Goal: Transaction & Acquisition: Purchase product/service

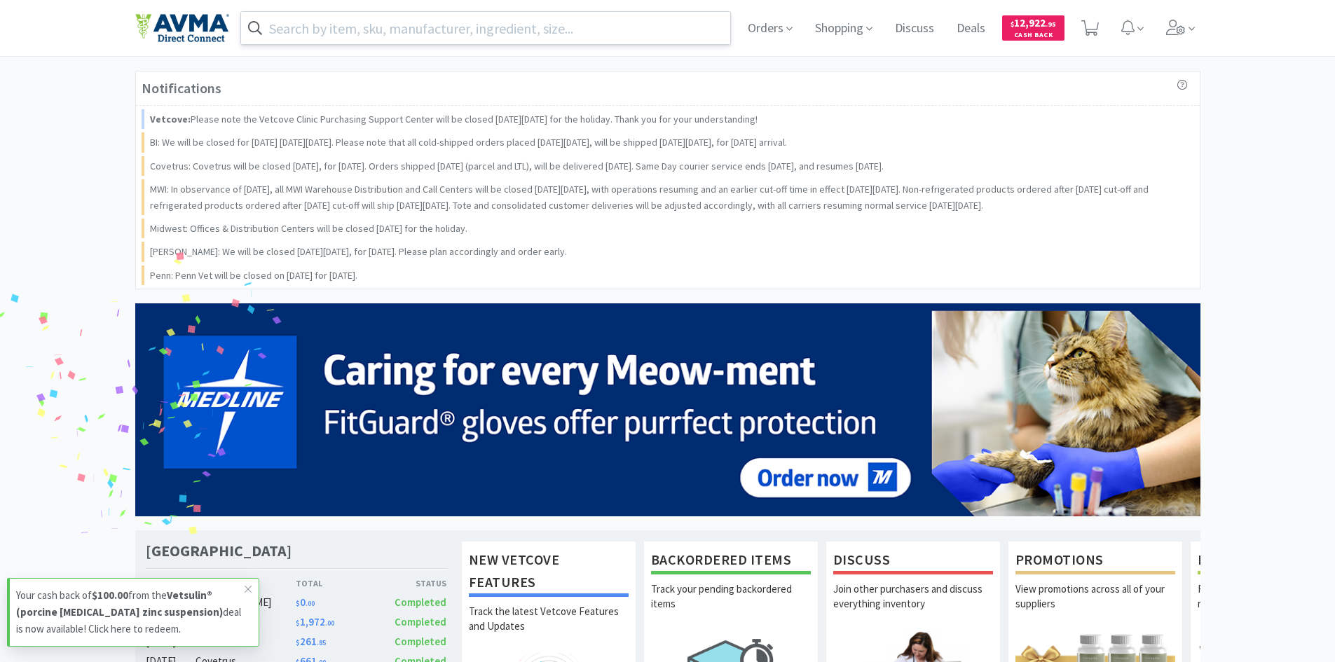
click at [464, 27] on input "text" at bounding box center [486, 28] width 490 height 32
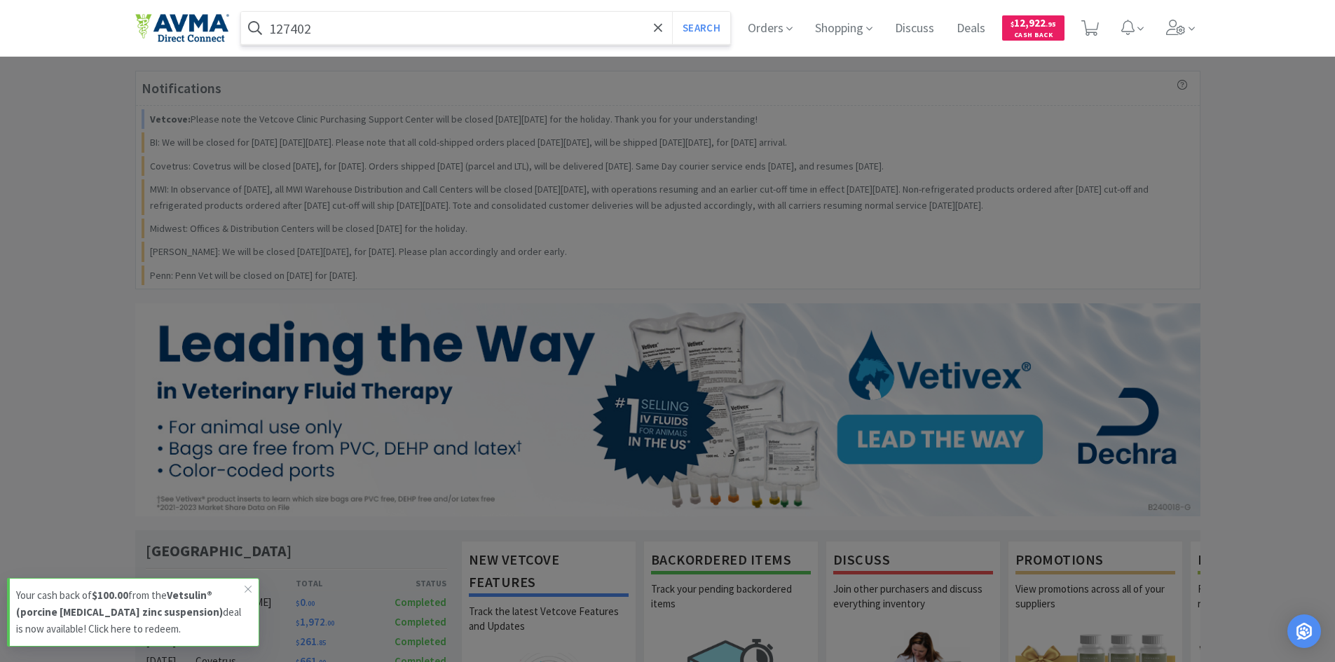
type input "127402"
click at [672, 12] on button "Search" at bounding box center [701, 28] width 58 height 32
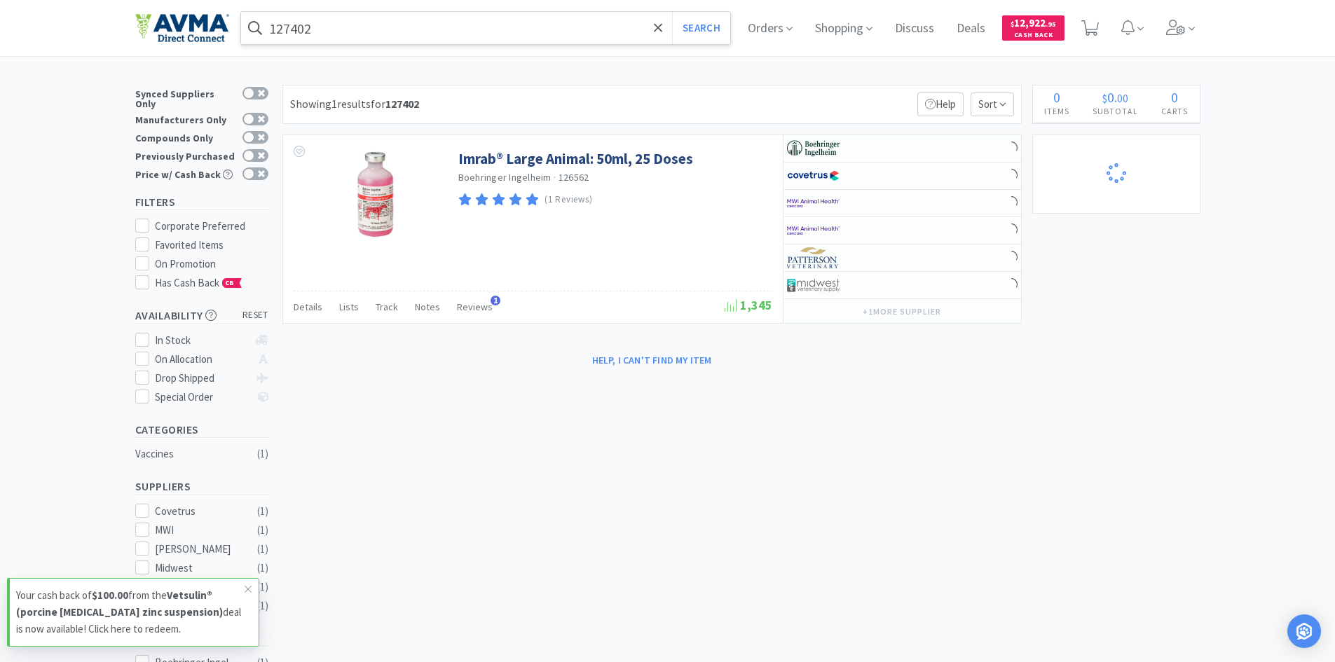
select select "2"
select select "1"
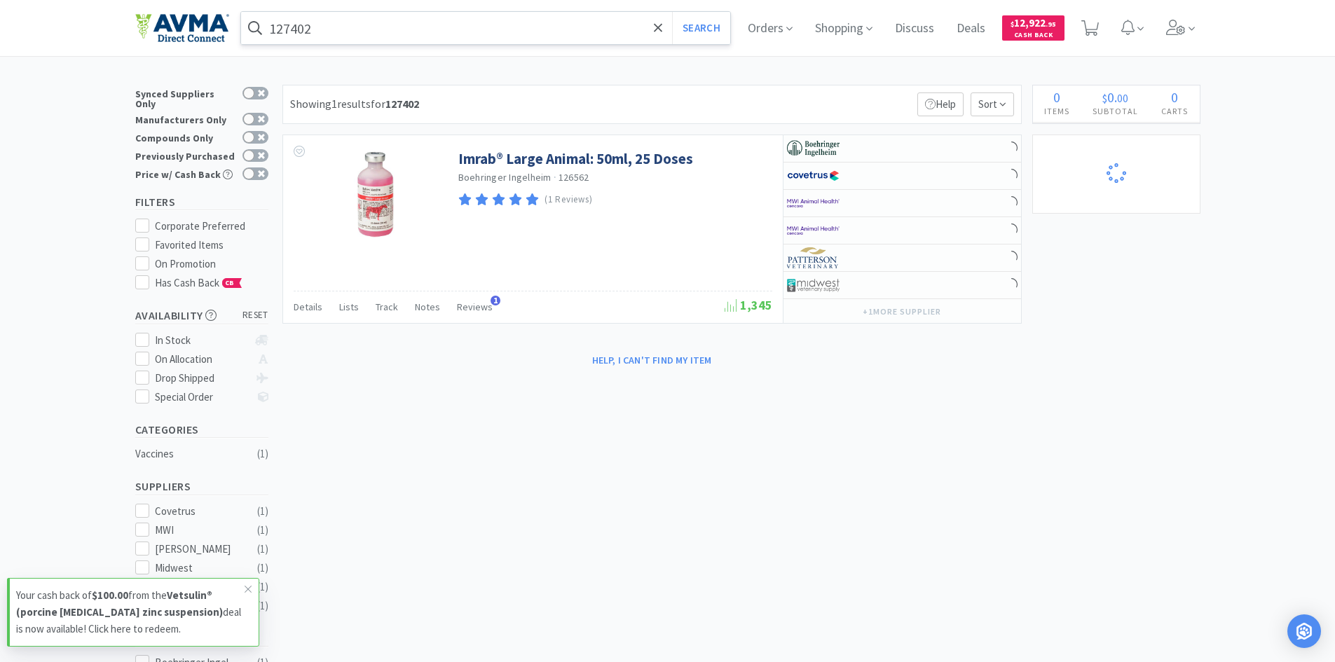
select select "6"
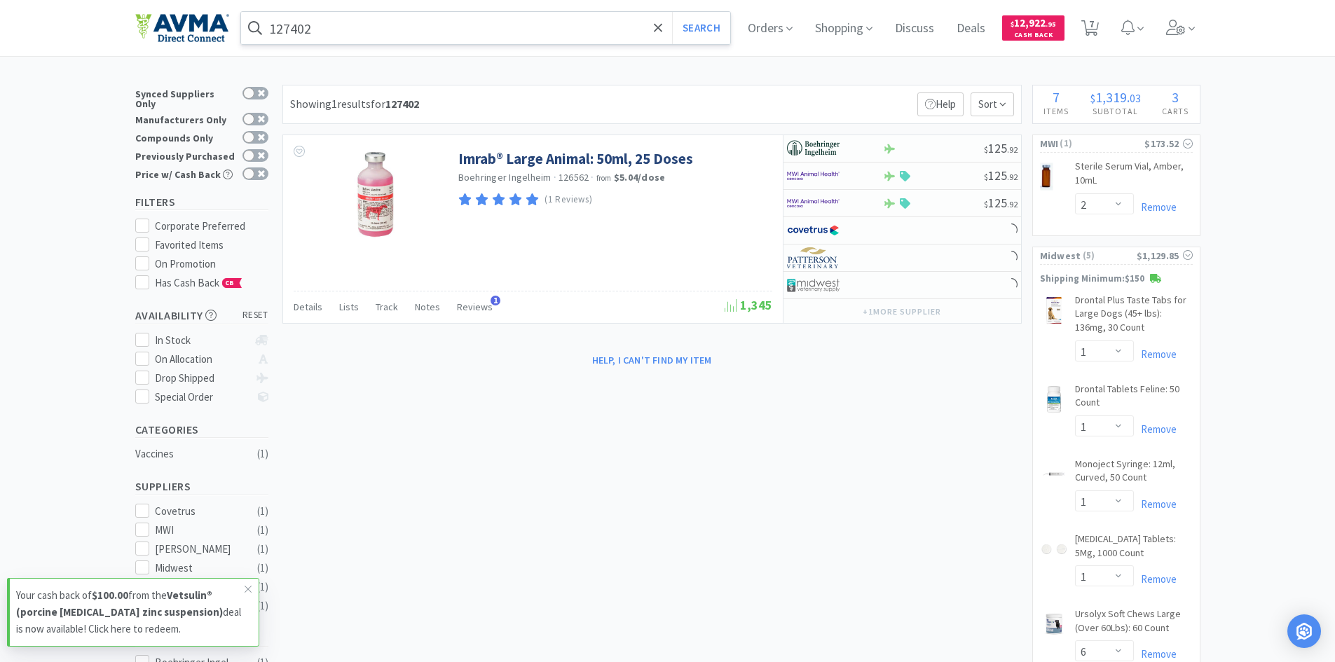
click at [542, 16] on input "127402" at bounding box center [486, 28] width 490 height 32
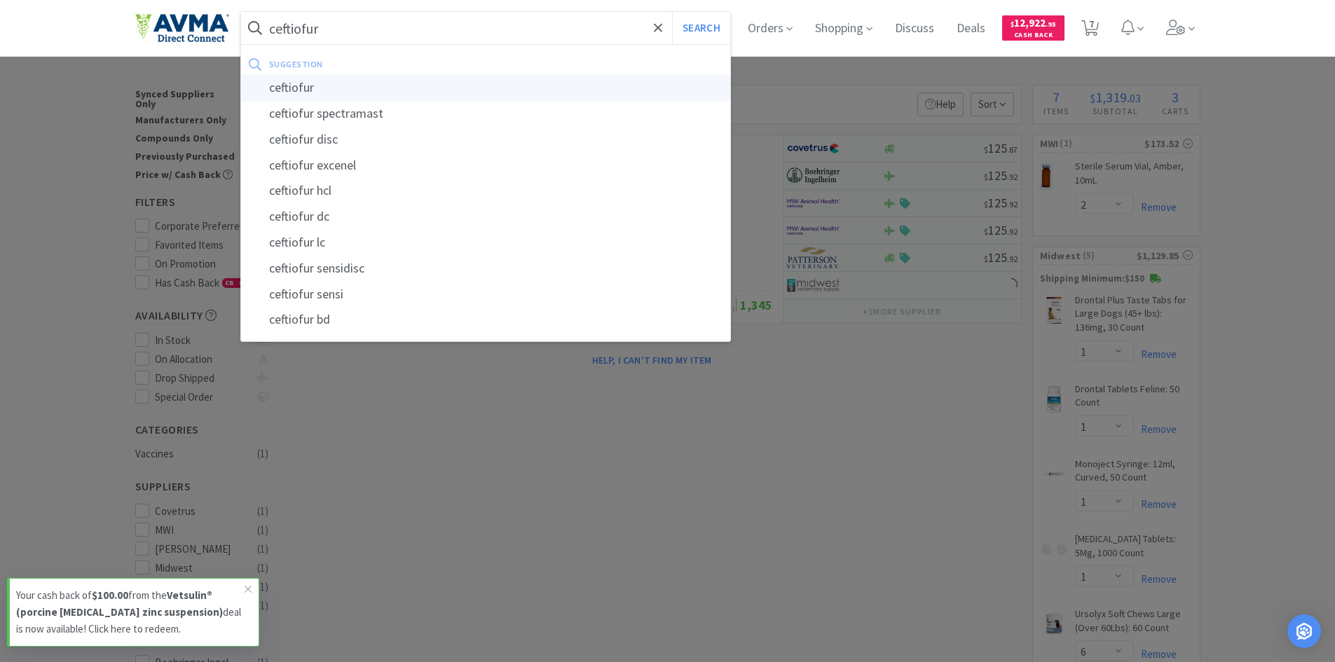
type input "ceftiofur"
click at [364, 83] on div "ceftiofur" at bounding box center [486, 88] width 490 height 26
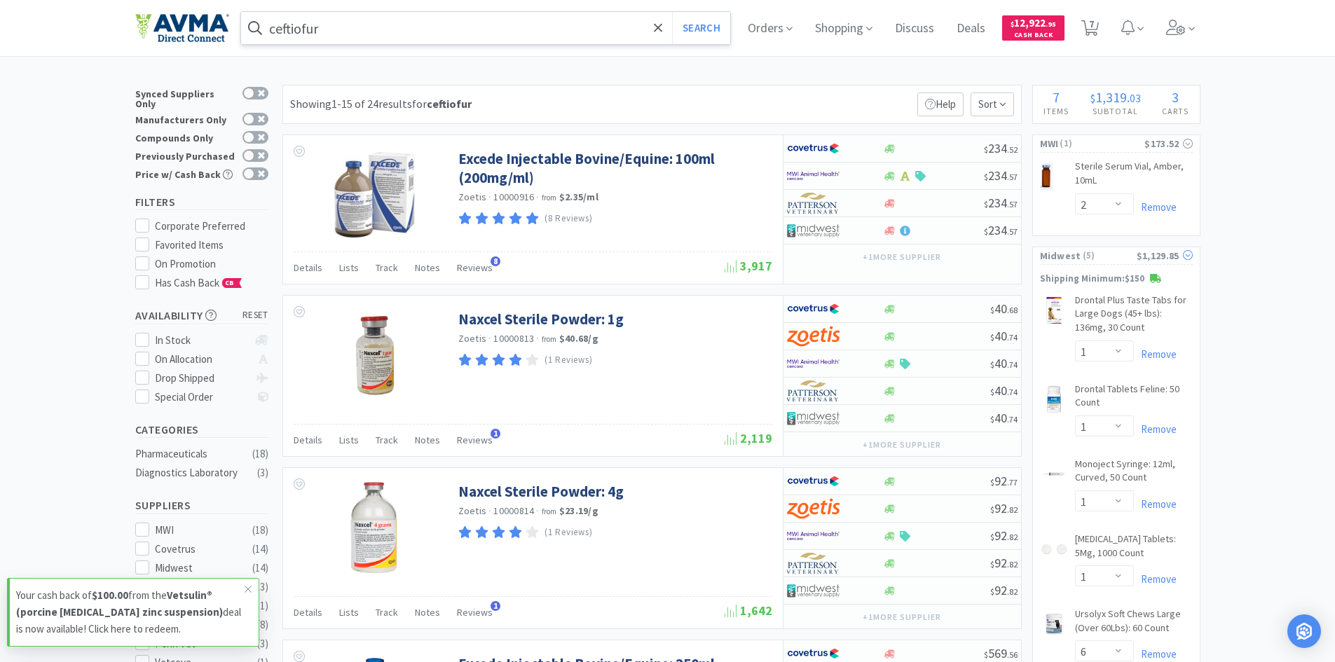
click at [1173, 252] on div "$1,129.85" at bounding box center [1165, 255] width 56 height 15
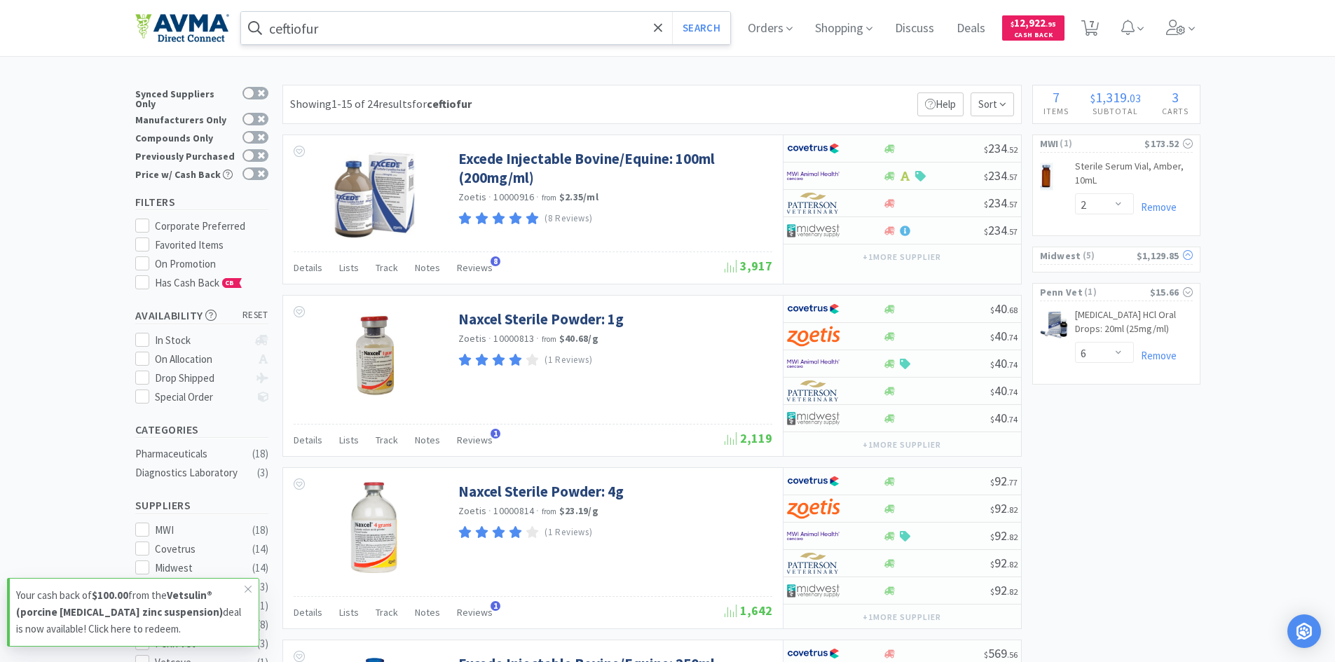
click at [1173, 252] on div "$1,129.85" at bounding box center [1165, 255] width 56 height 15
select select "1"
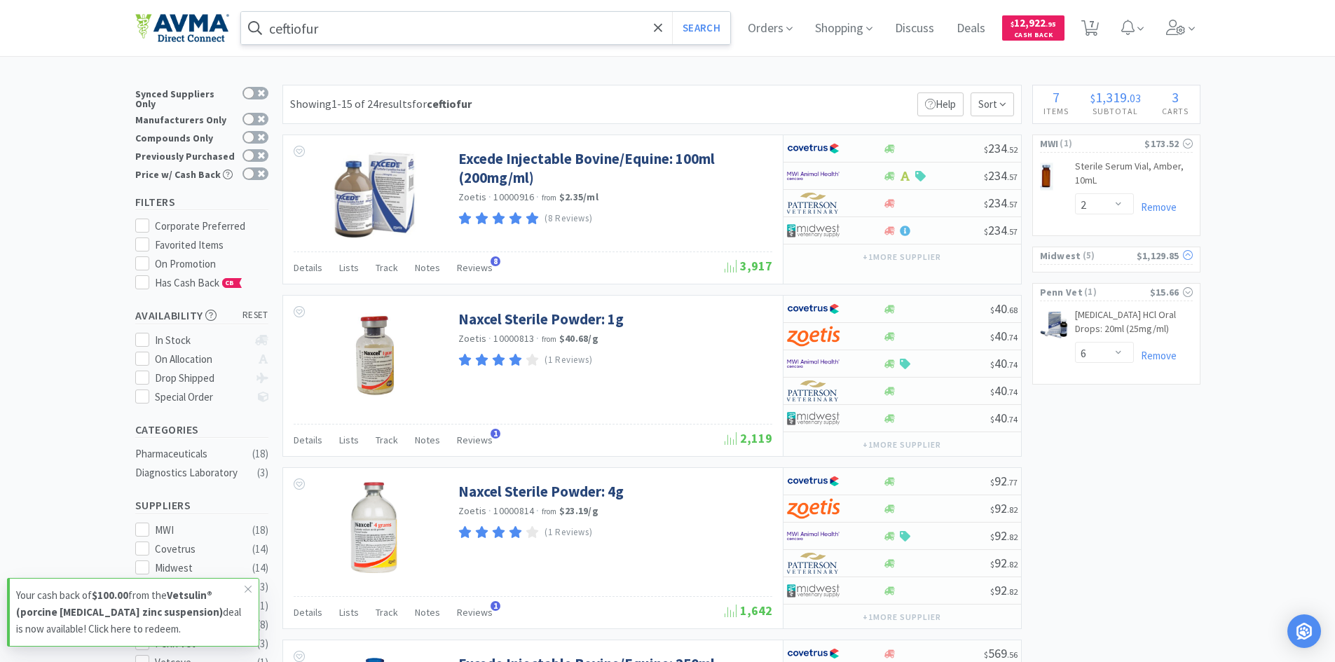
select select "6"
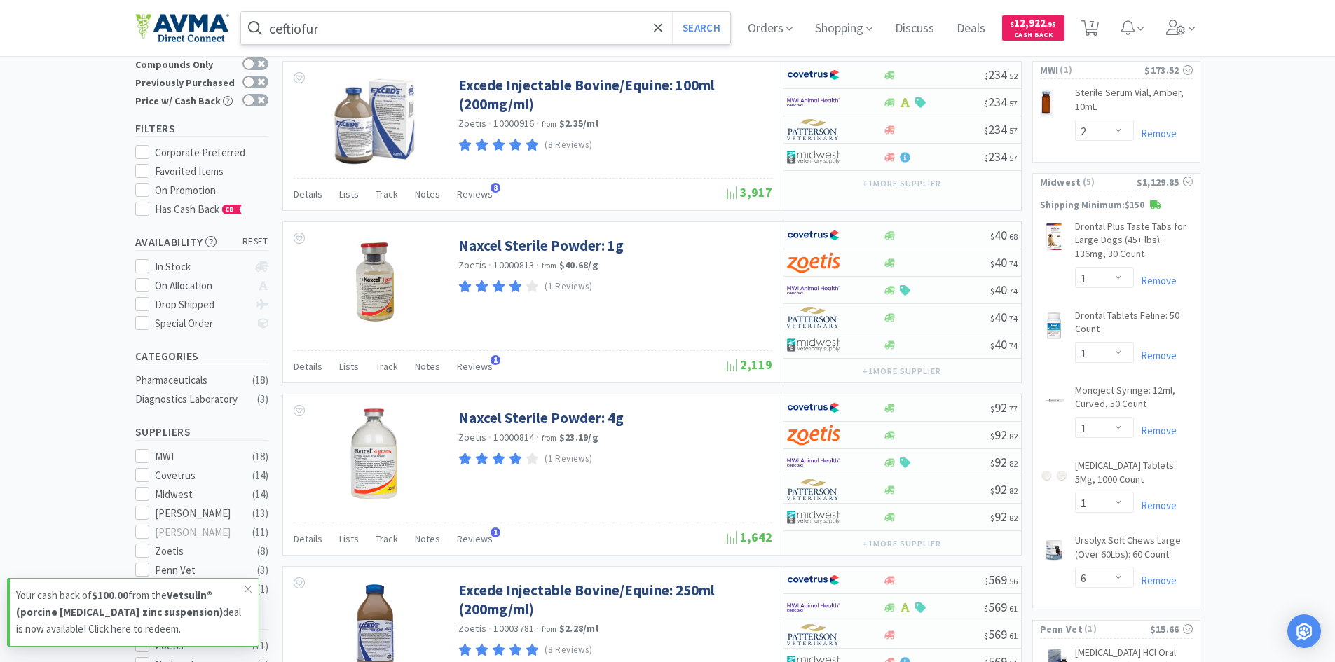
scroll to position [70, 0]
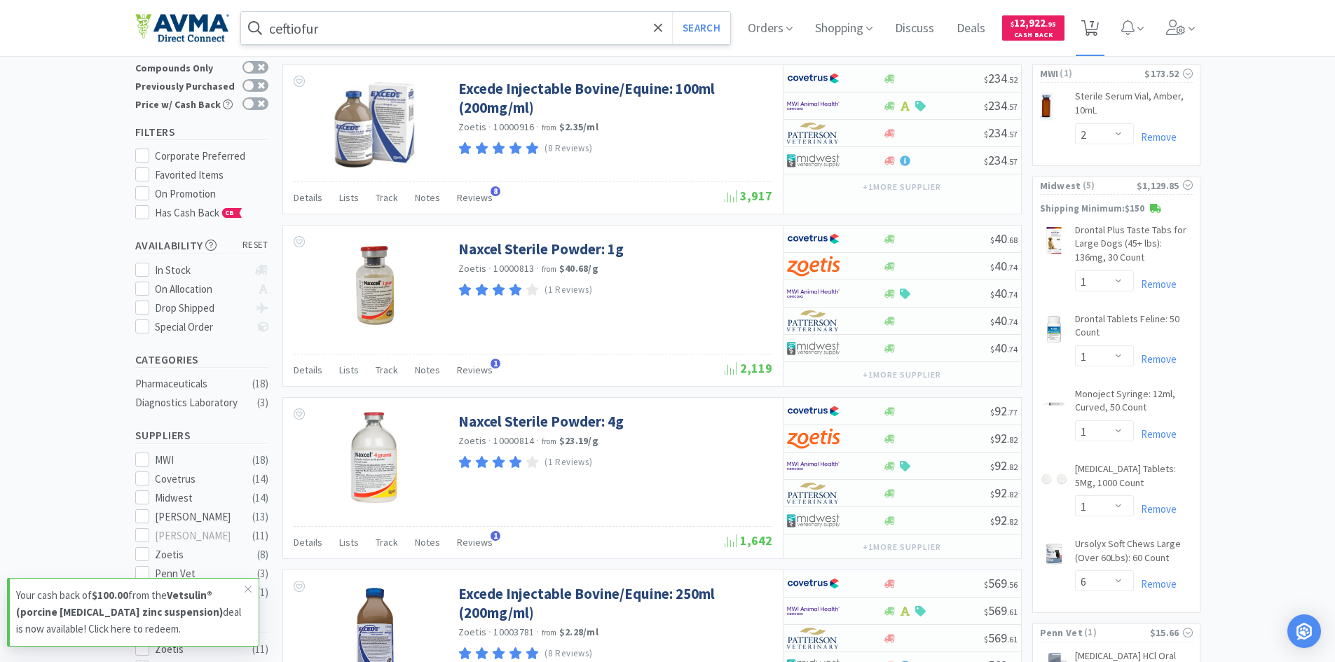
click at [1091, 22] on icon at bounding box center [1091, 27] width 18 height 15
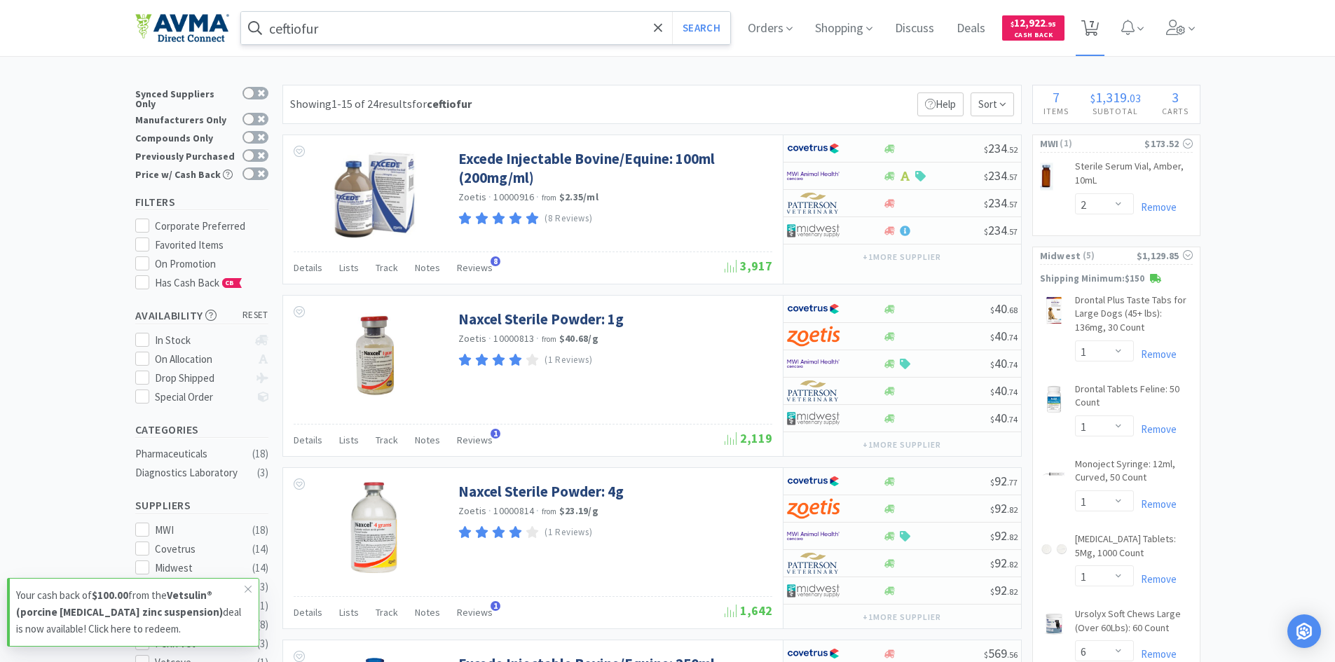
select select "2"
select select "1"
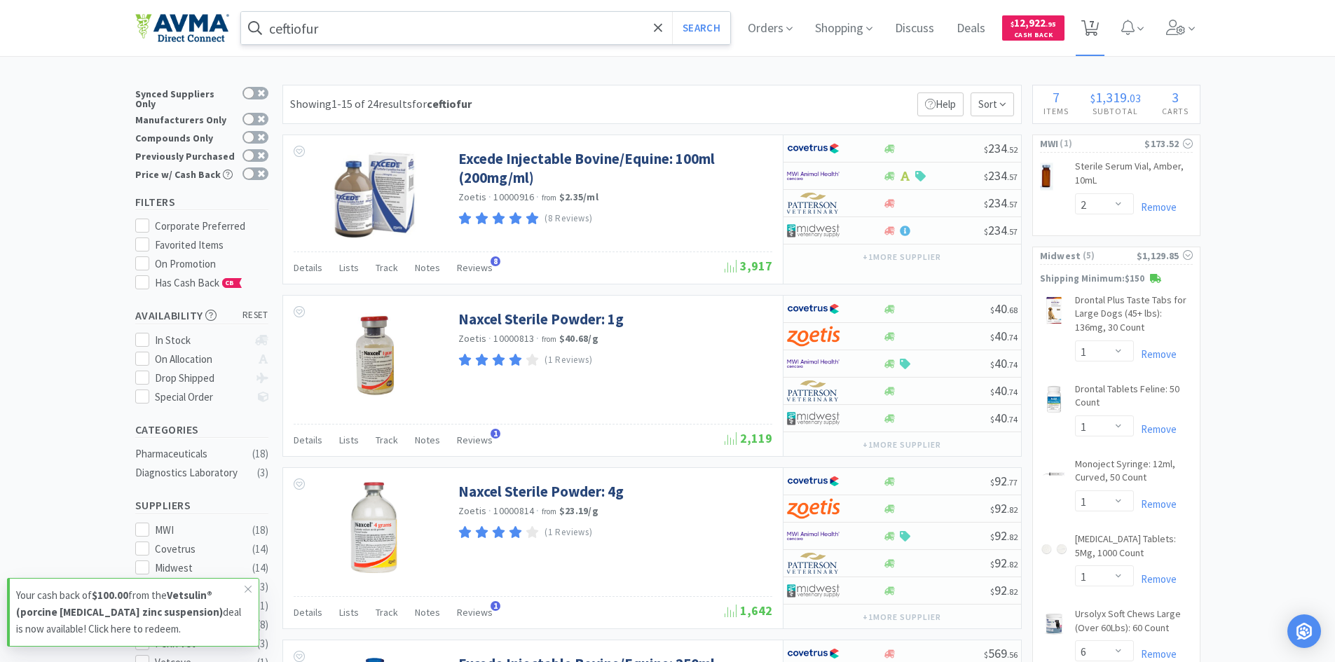
select select "6"
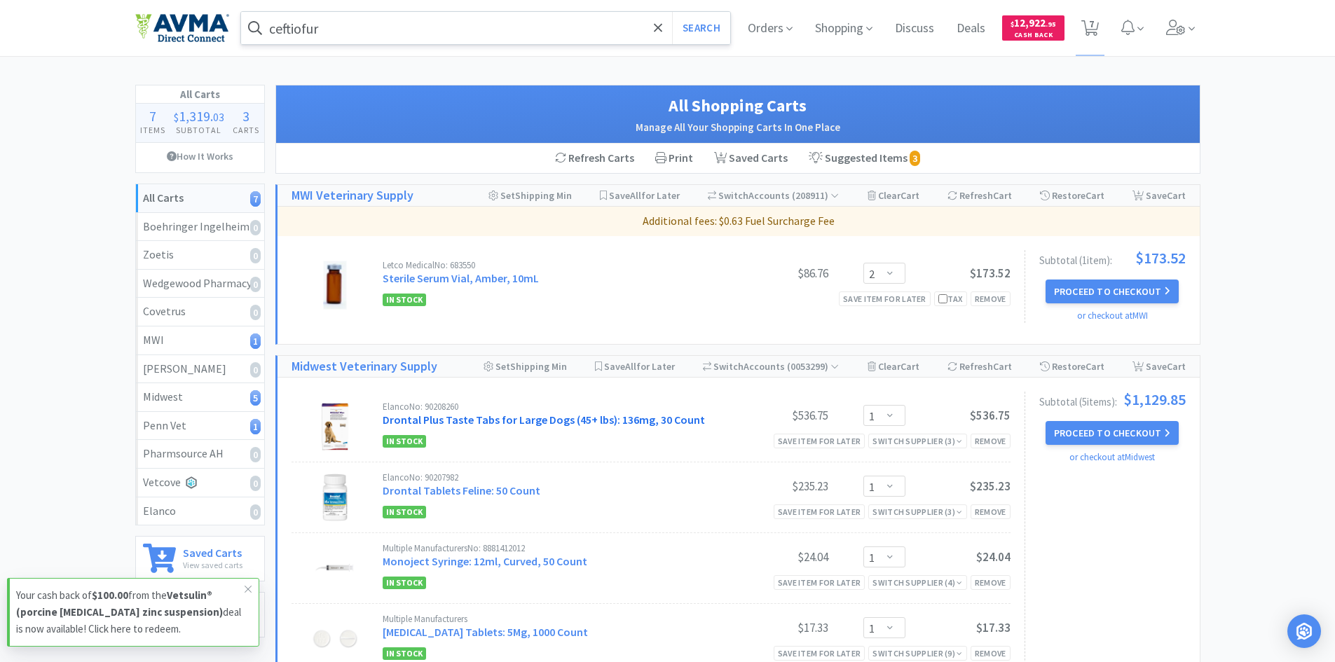
click at [503, 423] on link "Drontal Plus Taste Tabs for Large Dogs (45+ lbs): 136mg, 30 Count" at bounding box center [544, 420] width 322 height 14
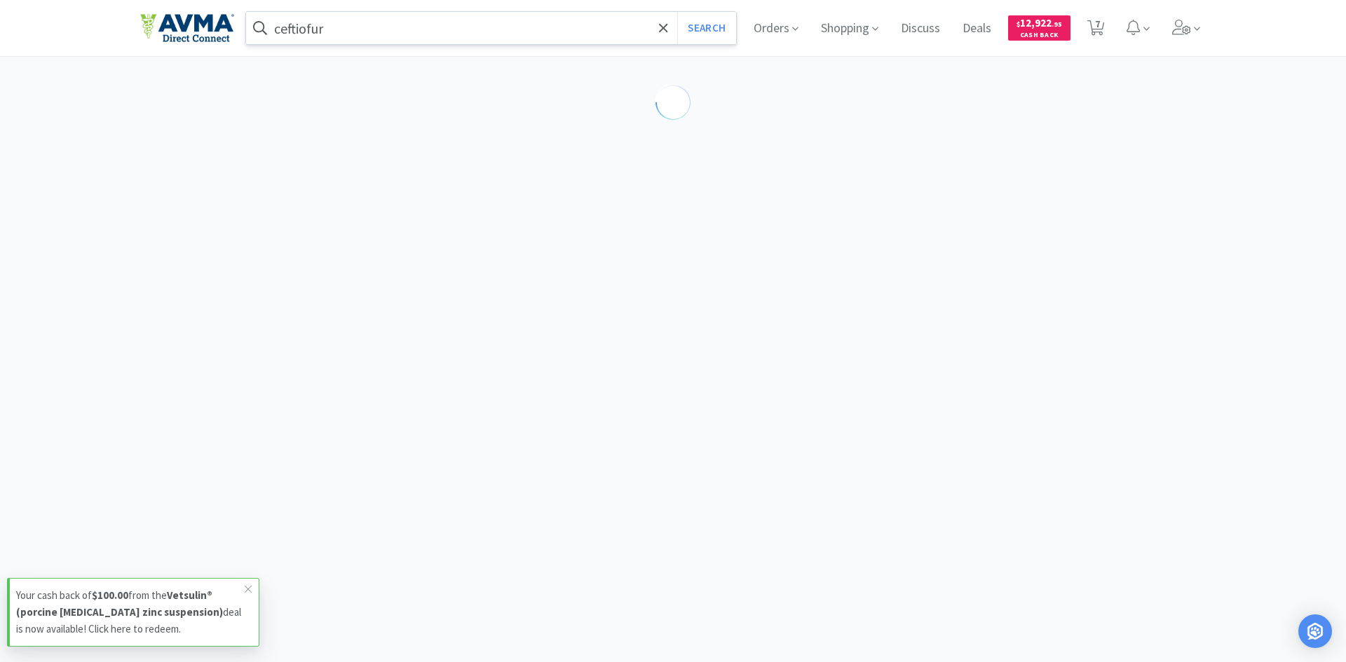
select select "87654"
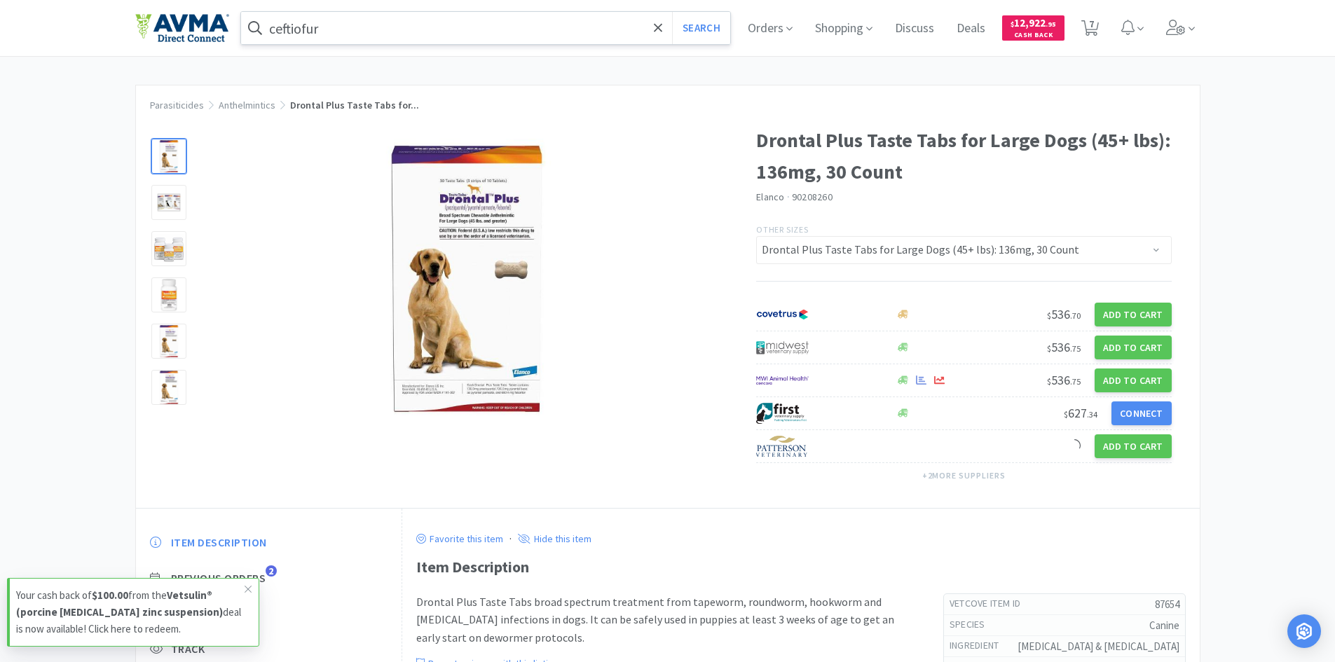
click at [450, 23] on input "ceftiofur" at bounding box center [486, 28] width 490 height 32
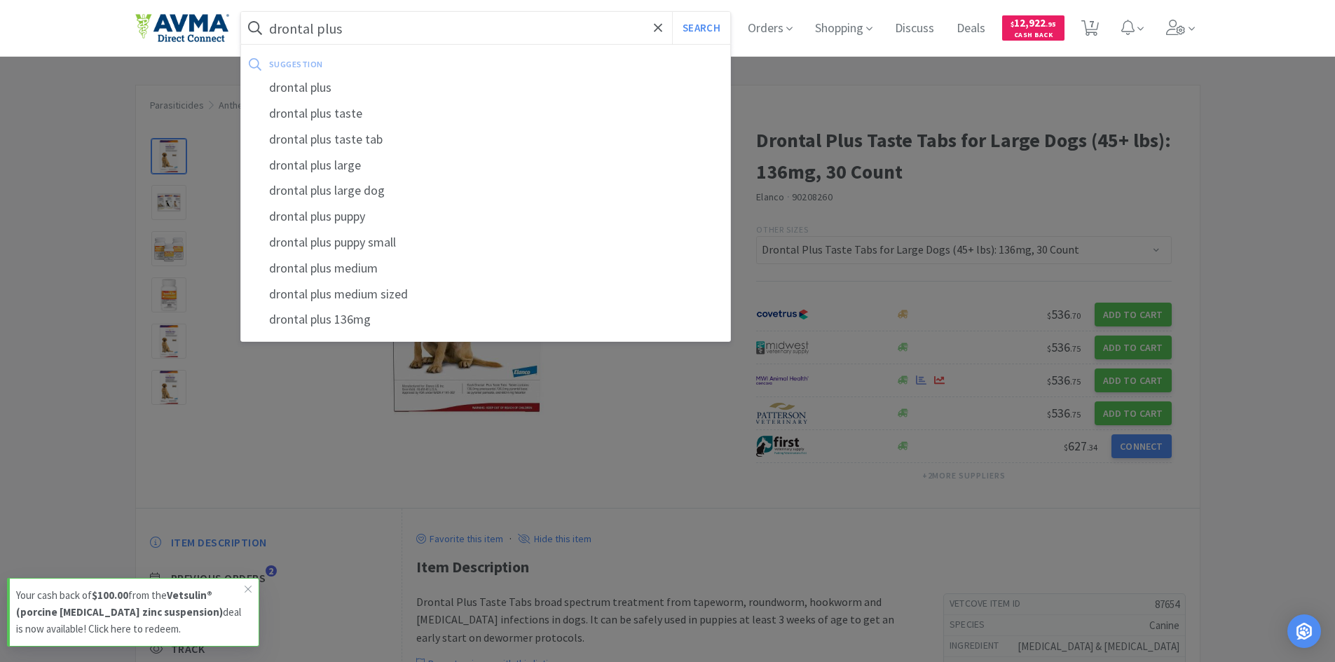
type input "drontal plus"
click at [672, 12] on button "Search" at bounding box center [701, 28] width 58 height 32
select select "2"
select select "1"
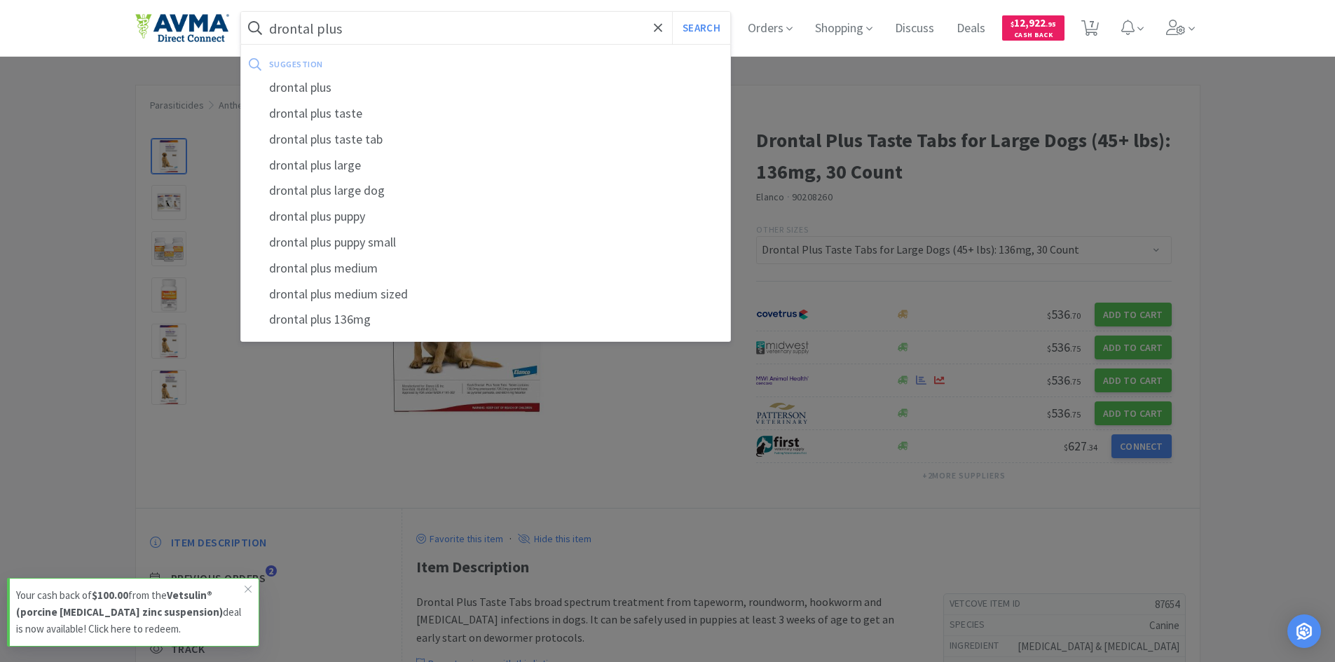
select select "1"
select select "6"
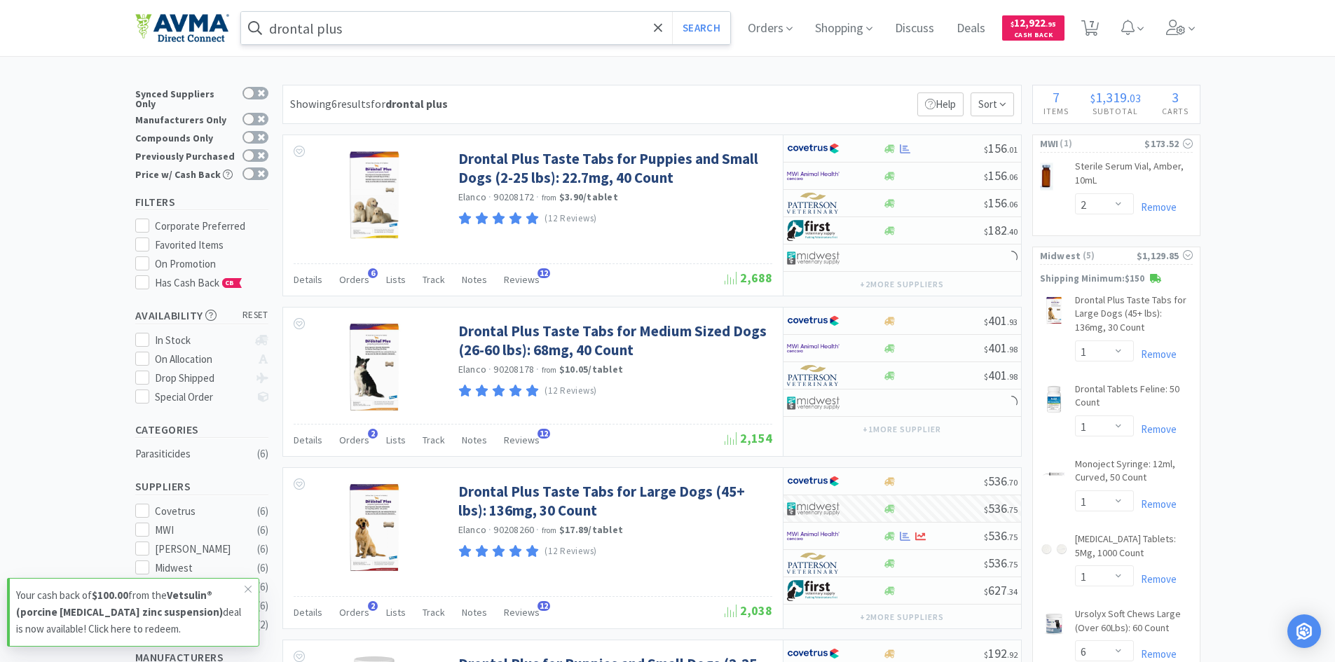
click at [433, 34] on input "drontal plus" at bounding box center [486, 28] width 490 height 32
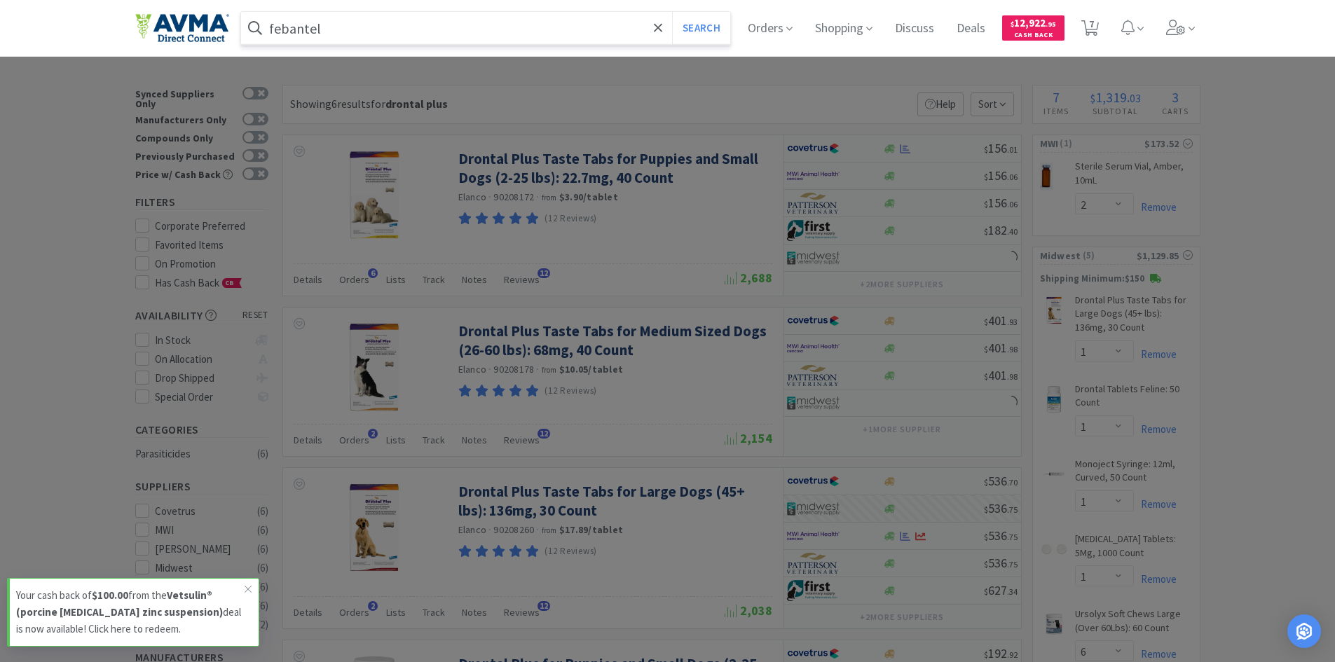
click at [672, 12] on button "Search" at bounding box center [701, 28] width 58 height 32
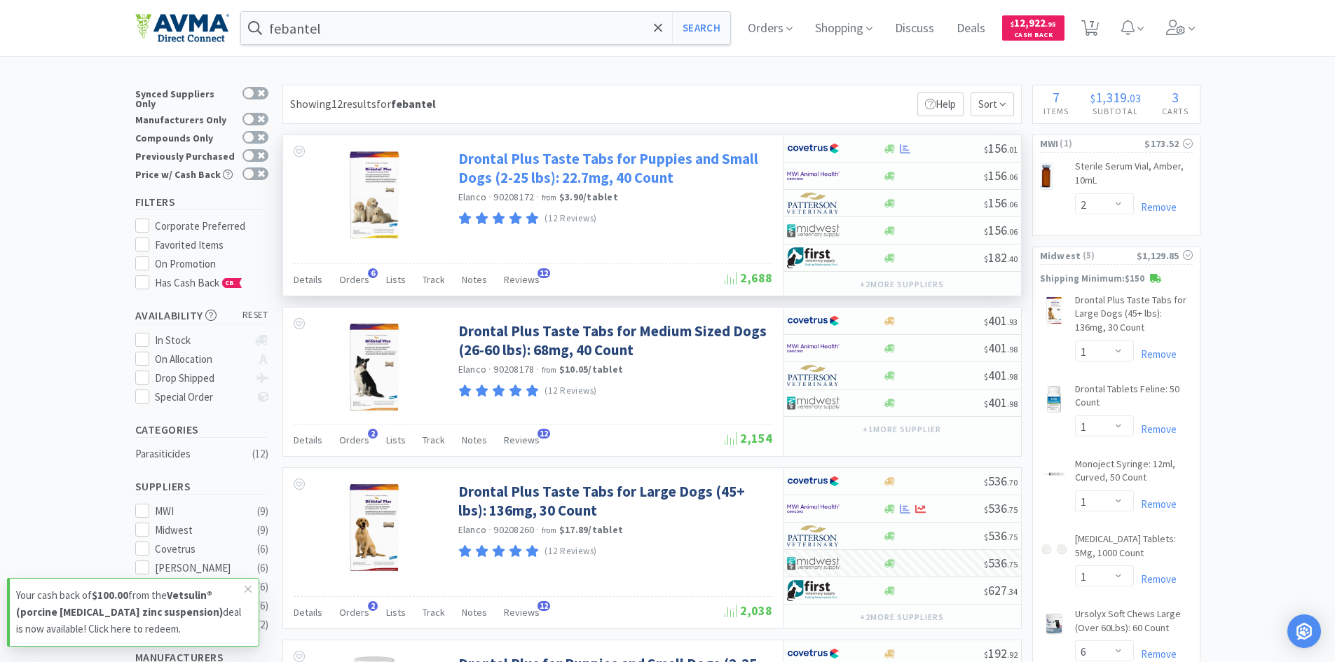
click at [551, 160] on link "Drontal Plus Taste Tabs for Puppies and Small Dogs (2-25 lbs): 22.7mg, 40 Count" at bounding box center [613, 168] width 311 height 39
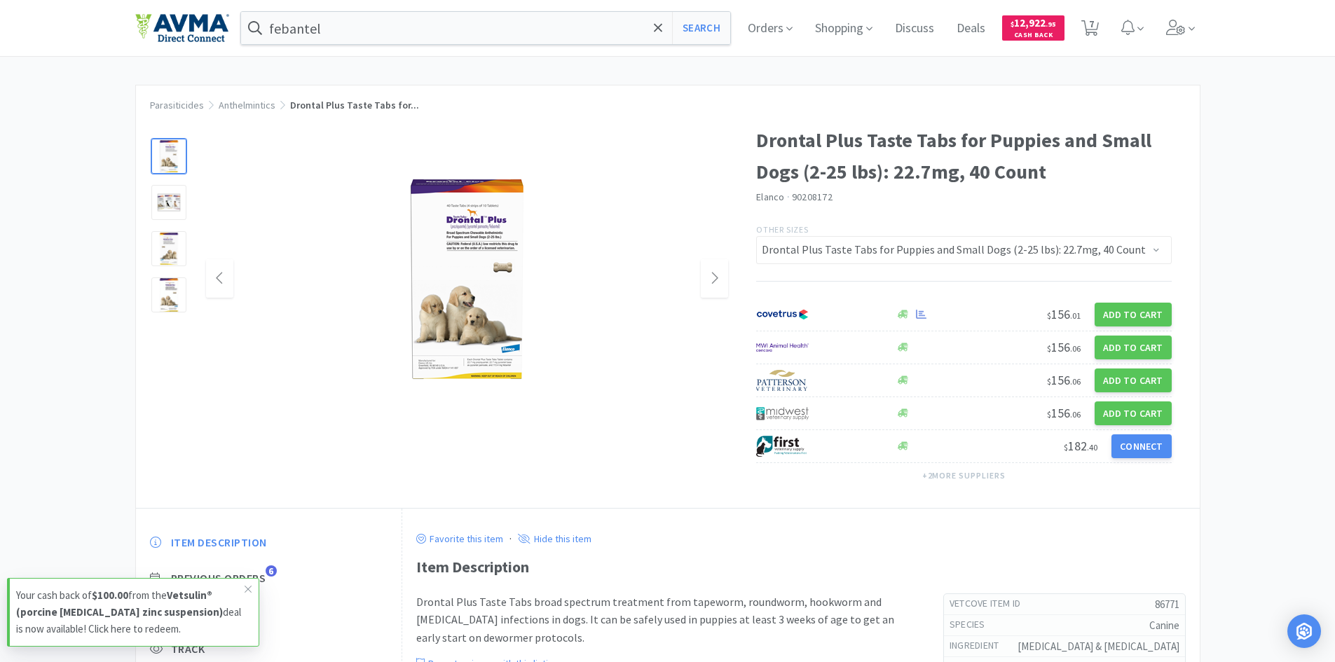
click at [483, 252] on img at bounding box center [467, 279] width 210 height 210
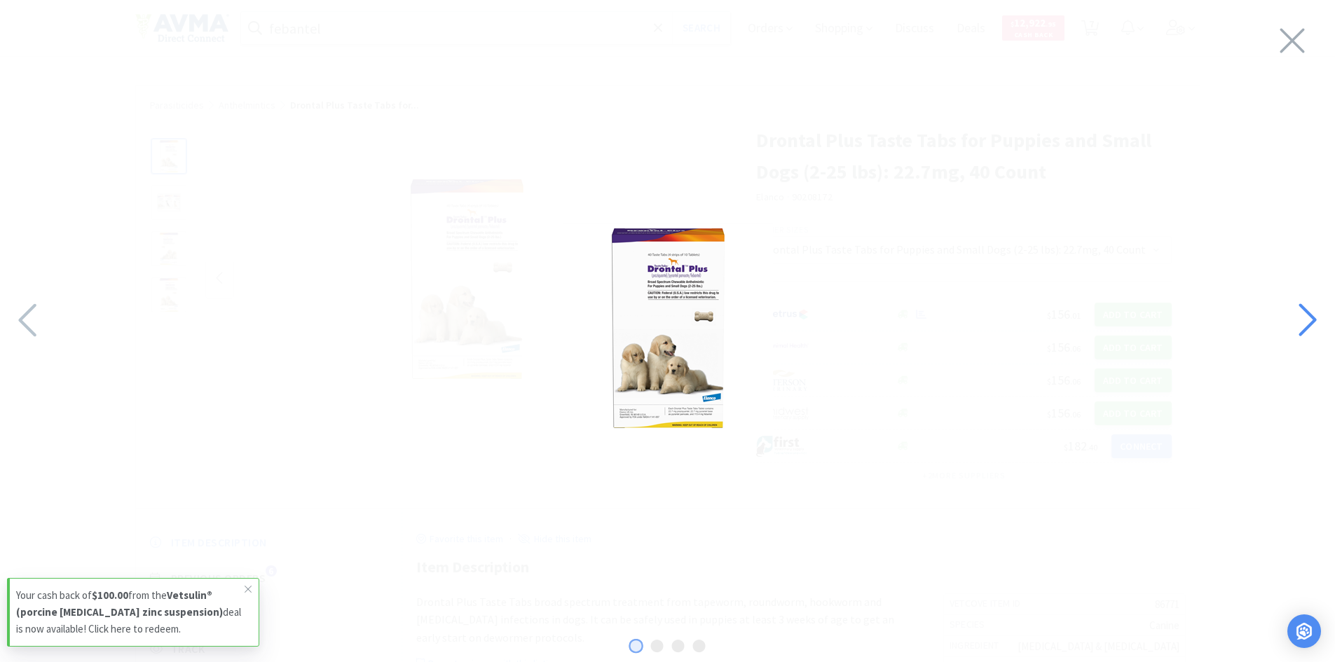
click at [1302, 315] on icon at bounding box center [1307, 320] width 30 height 48
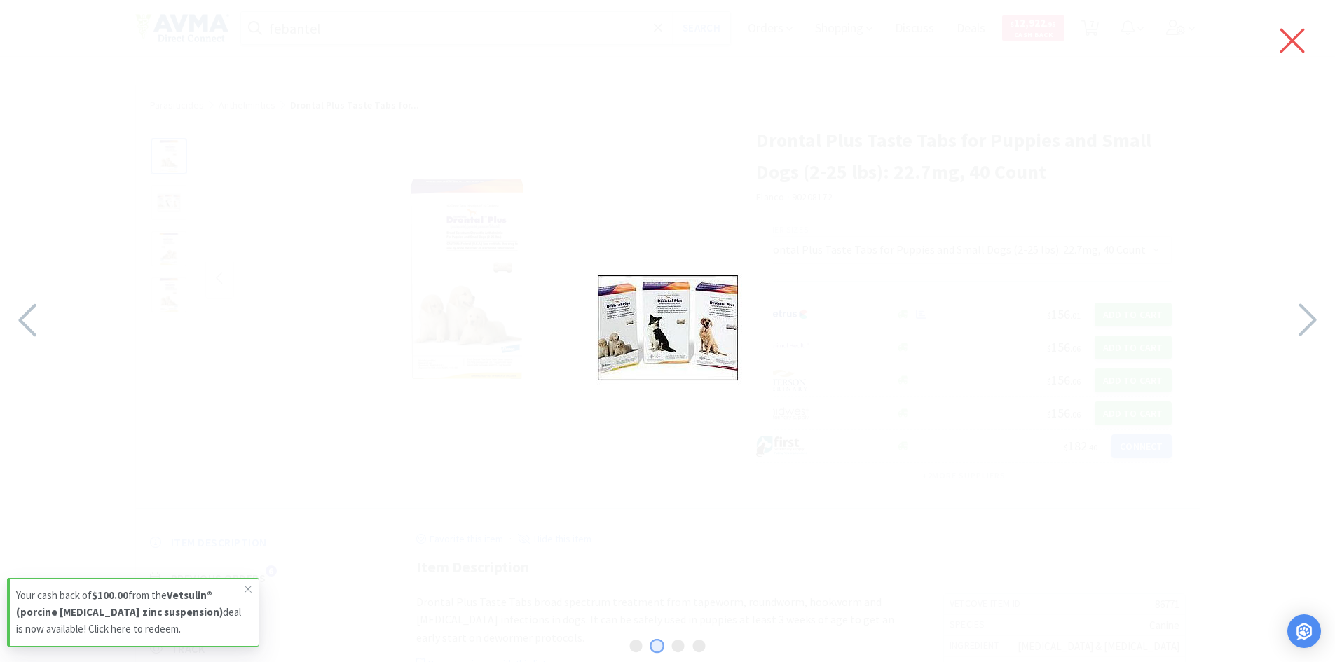
click at [1295, 32] on icon at bounding box center [1292, 40] width 29 height 39
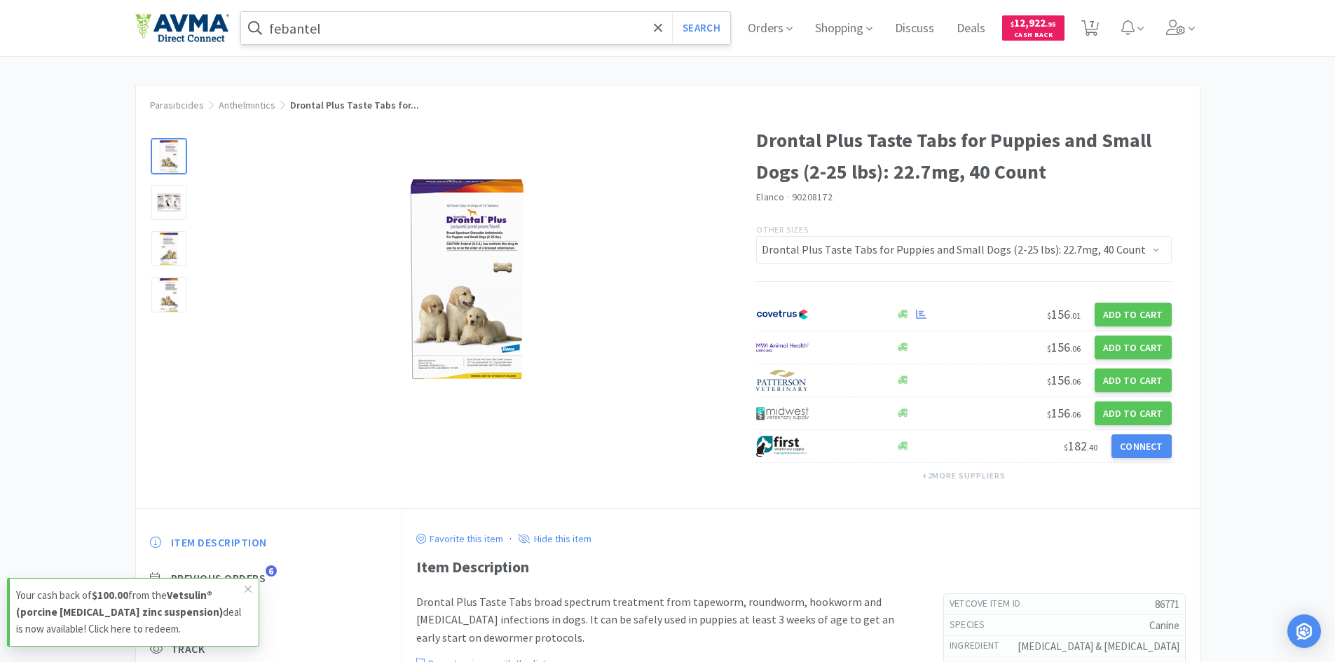
click at [355, 22] on input "febantel" at bounding box center [486, 28] width 490 height 32
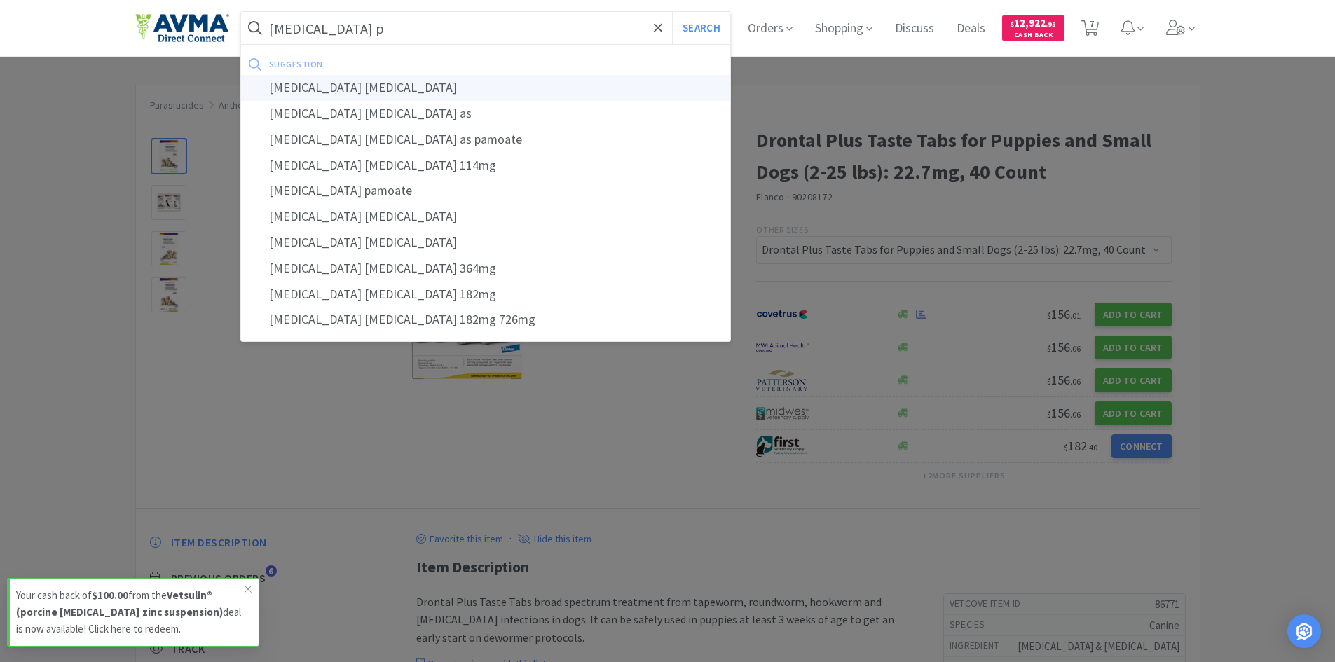
click at [357, 88] on div "[MEDICAL_DATA] [MEDICAL_DATA]" at bounding box center [486, 88] width 490 height 26
type input "[MEDICAL_DATA] [MEDICAL_DATA]"
select select "2"
select select "1"
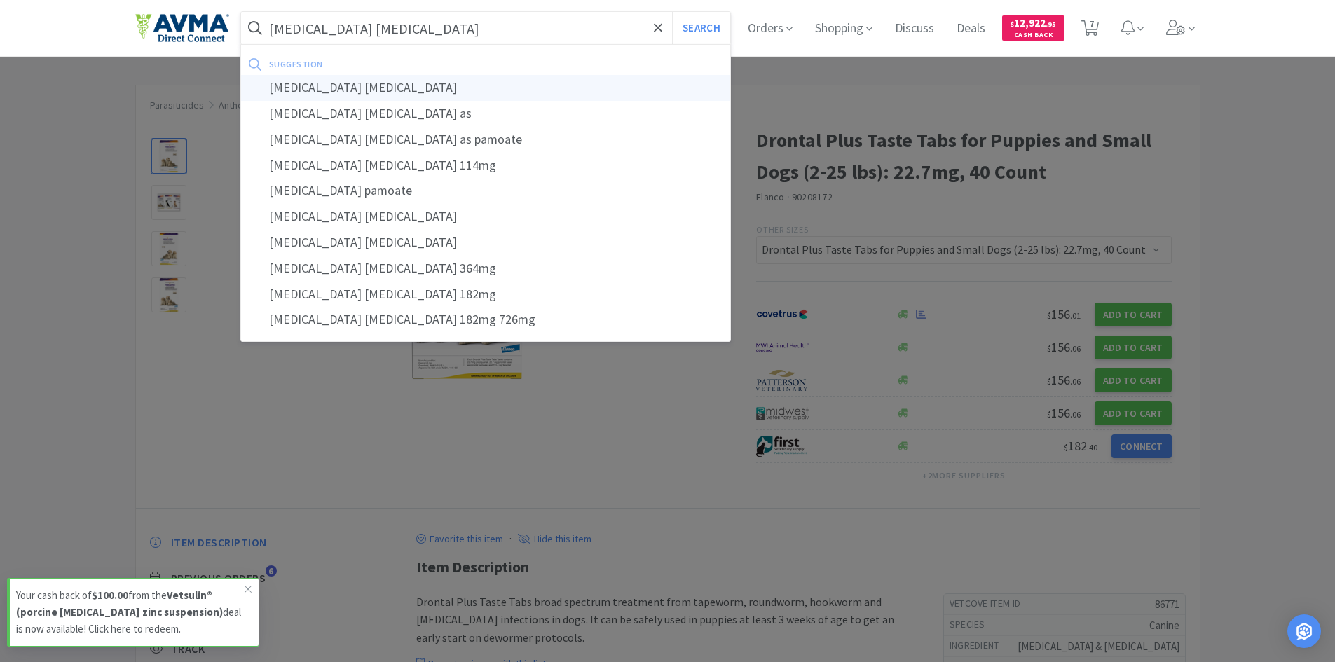
select select "1"
select select "6"
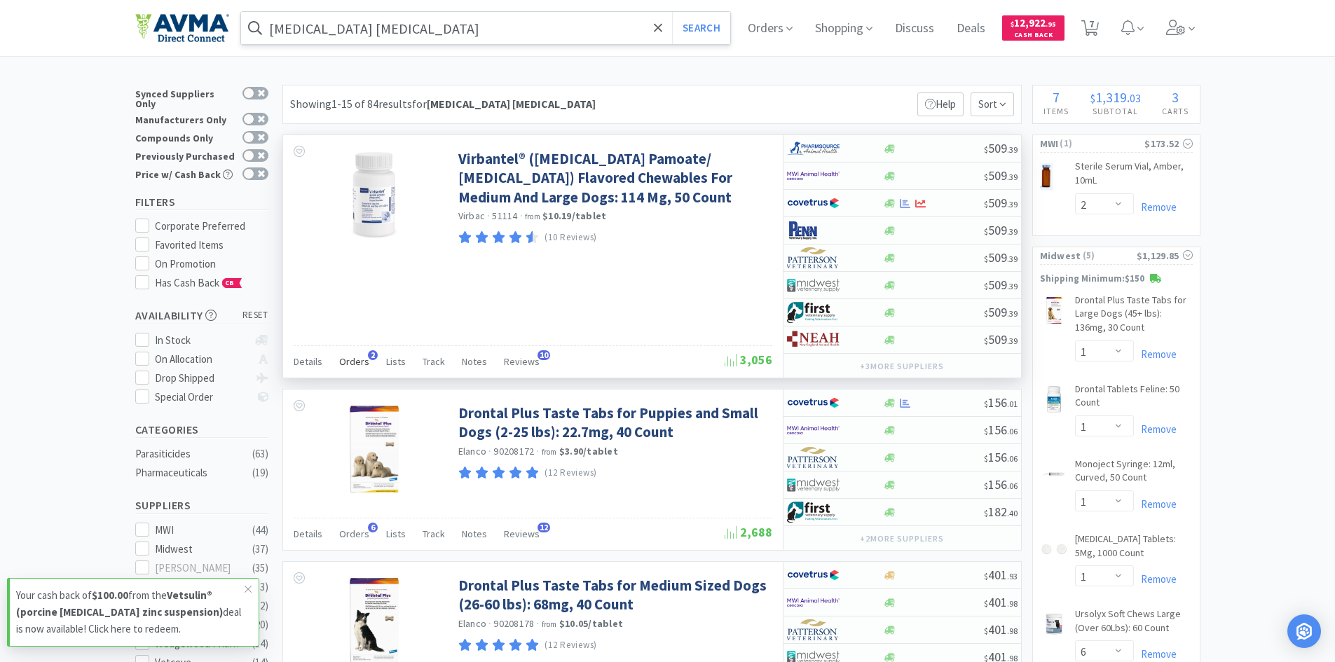
click at [359, 358] on span "Orders" at bounding box center [354, 361] width 30 height 13
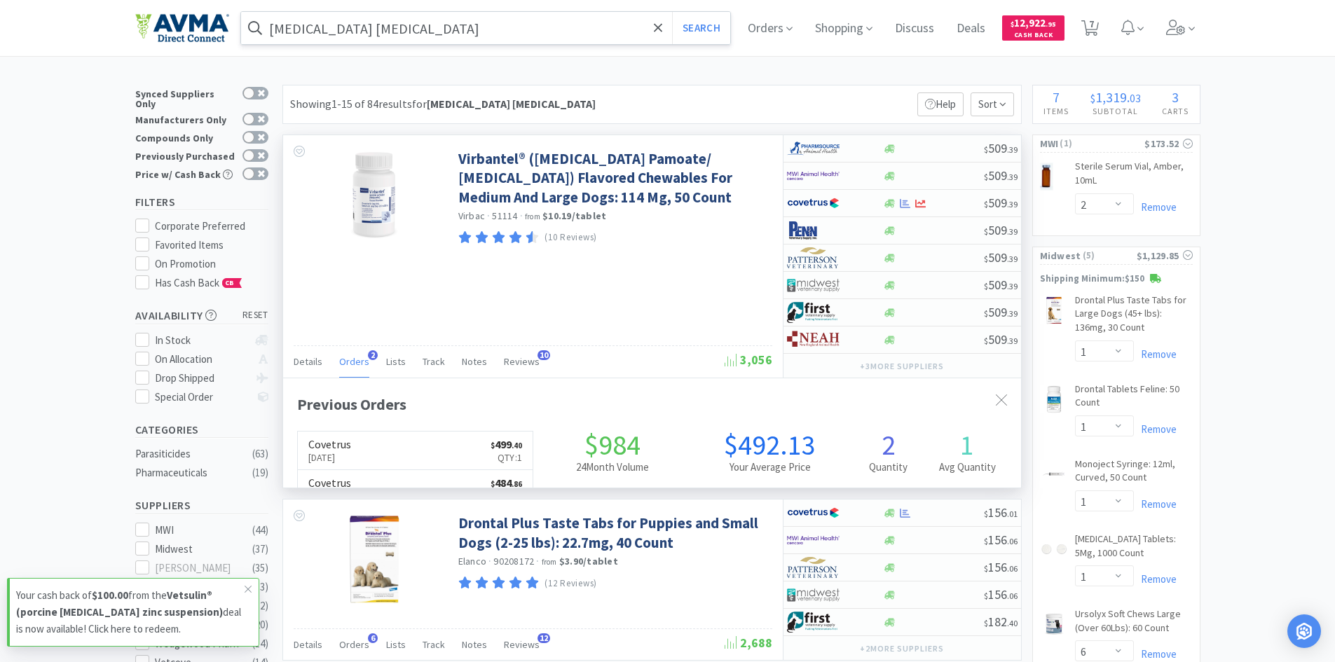
scroll to position [363, 738]
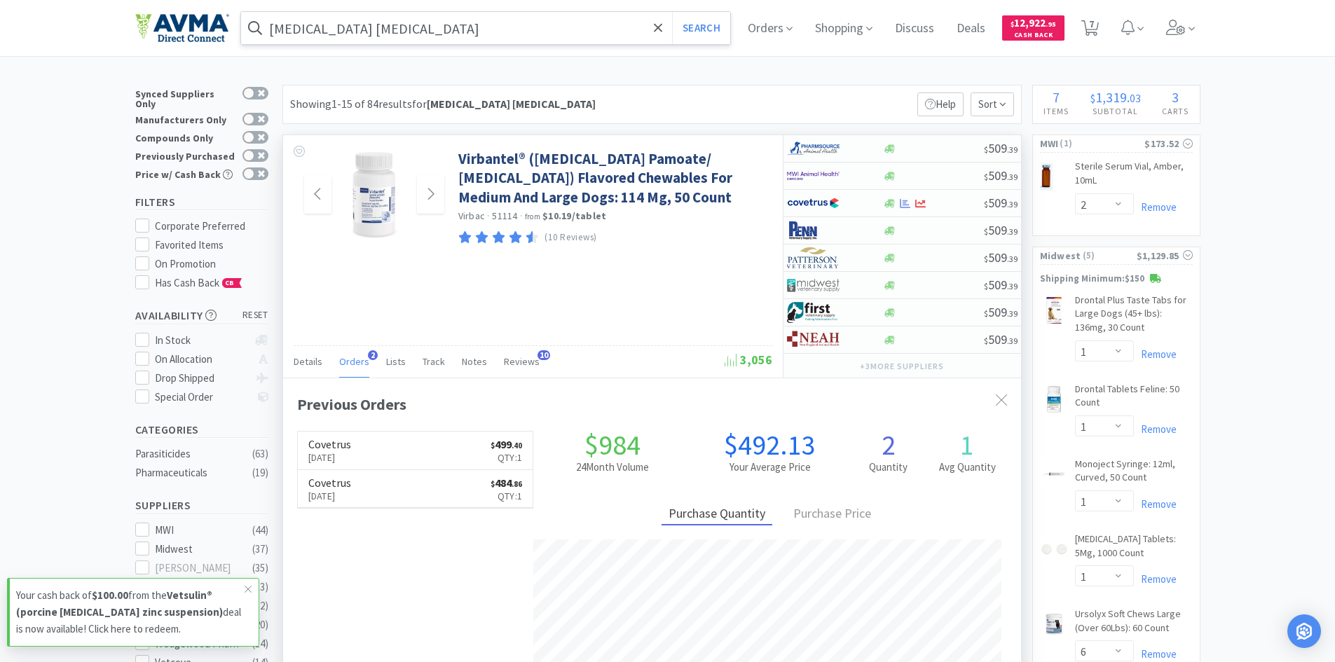
click at [384, 200] on img at bounding box center [374, 194] width 91 height 91
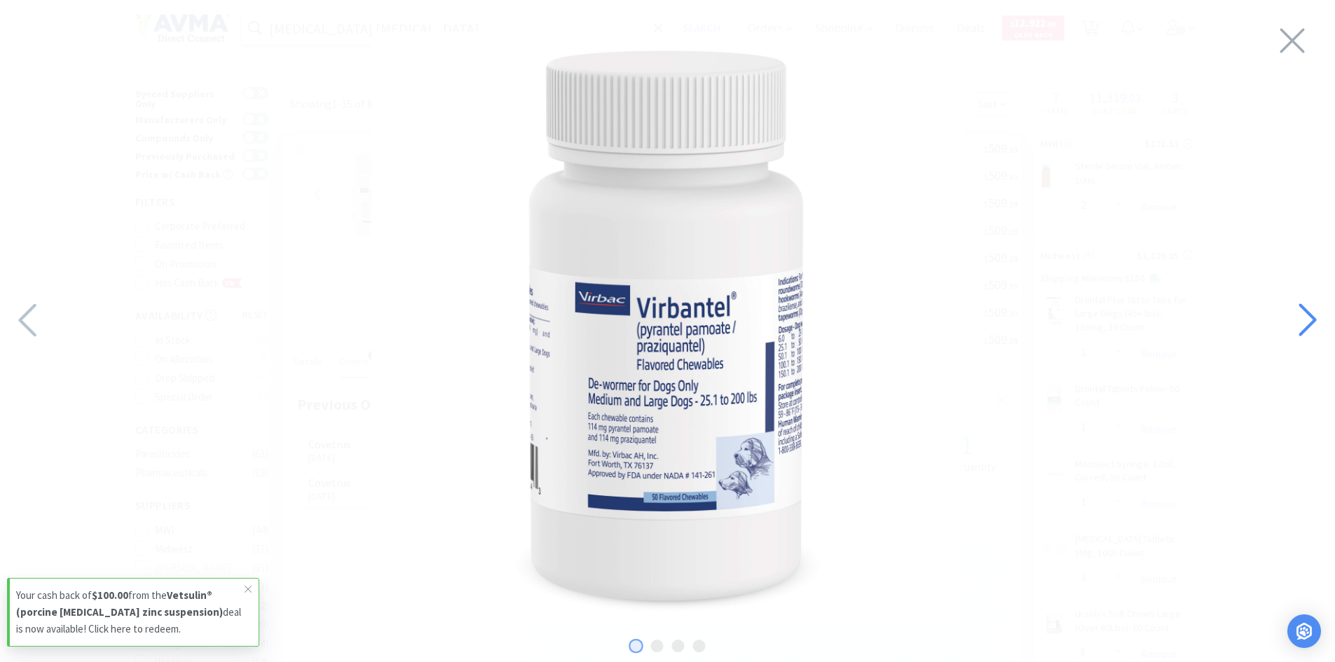
click at [1310, 331] on icon at bounding box center [1307, 320] width 30 height 48
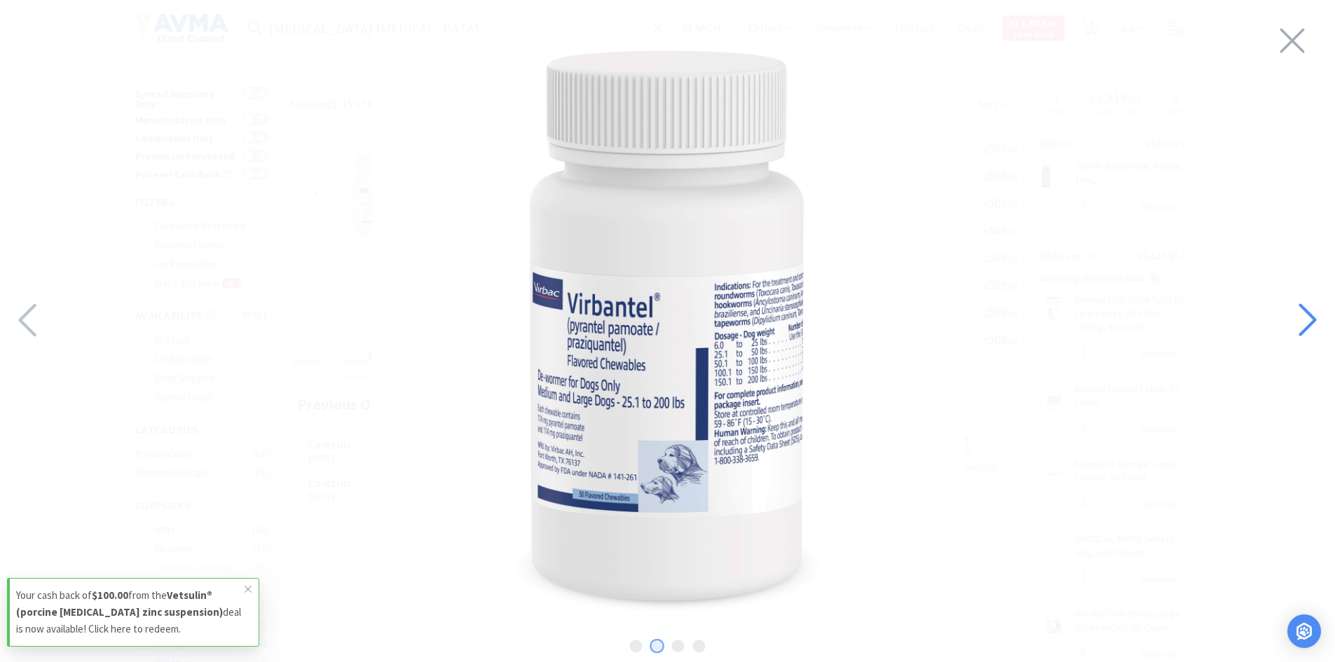
click at [1310, 331] on icon at bounding box center [1307, 320] width 30 height 48
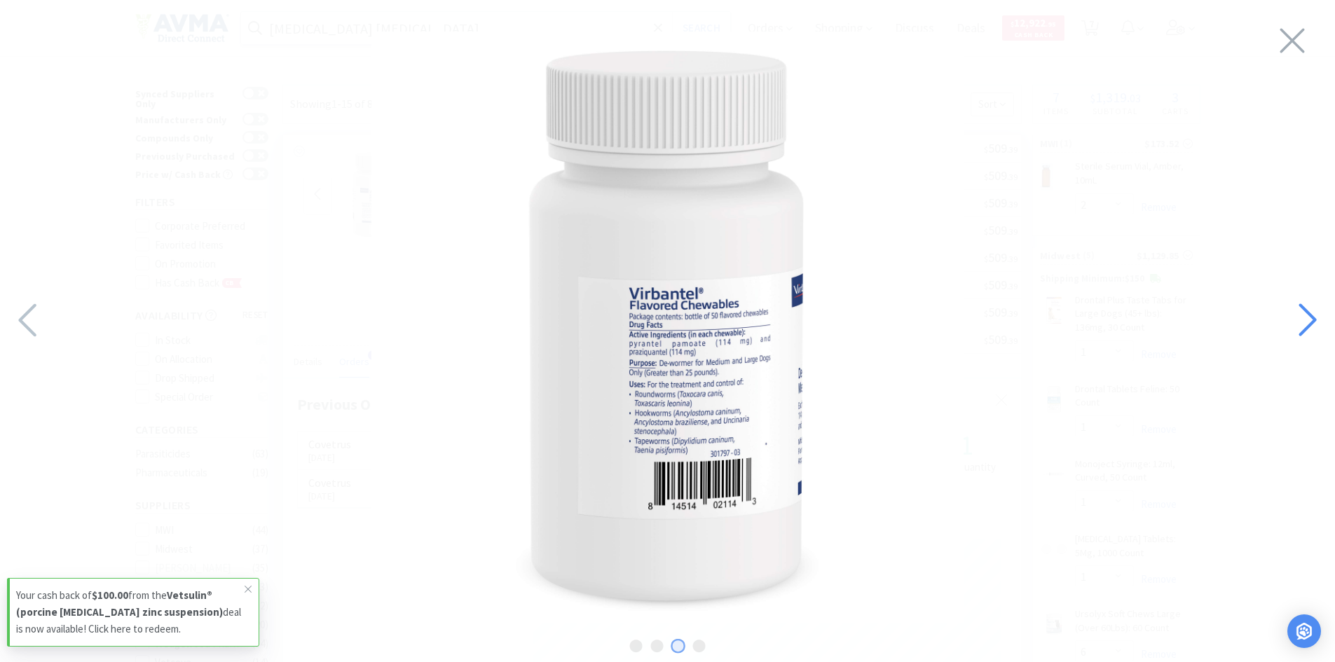
click at [1310, 331] on icon at bounding box center [1307, 320] width 30 height 48
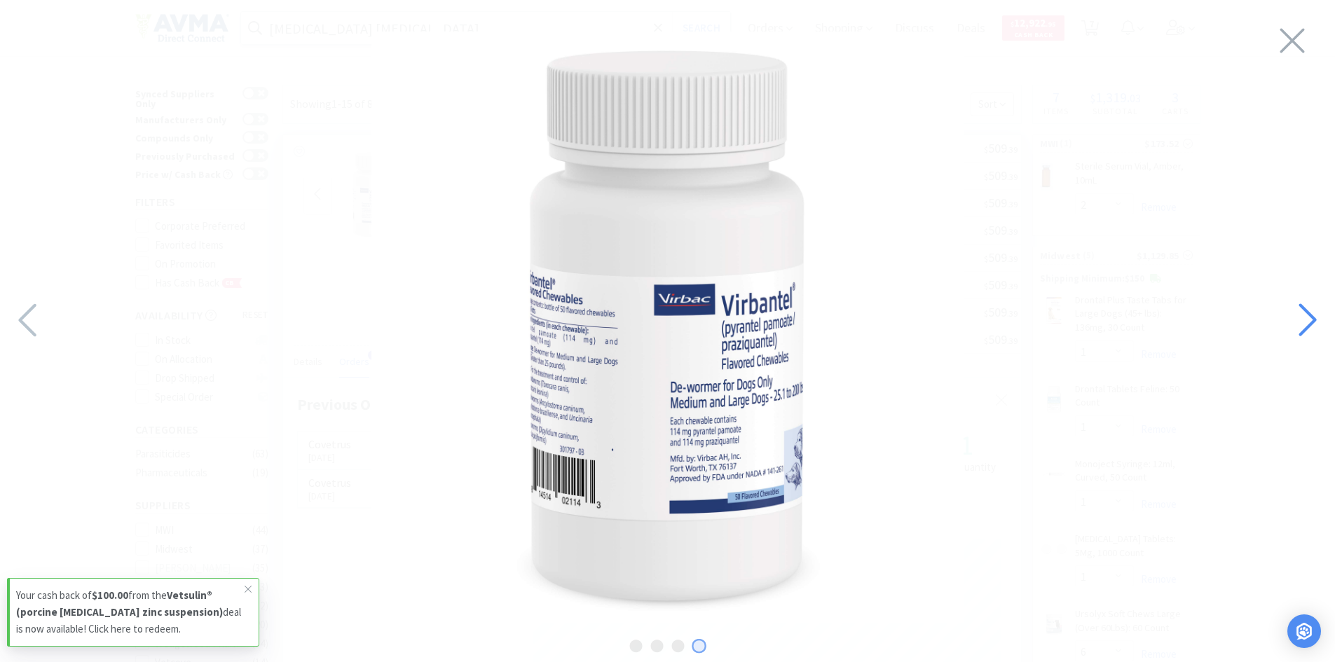
click at [1310, 331] on icon at bounding box center [1307, 320] width 30 height 48
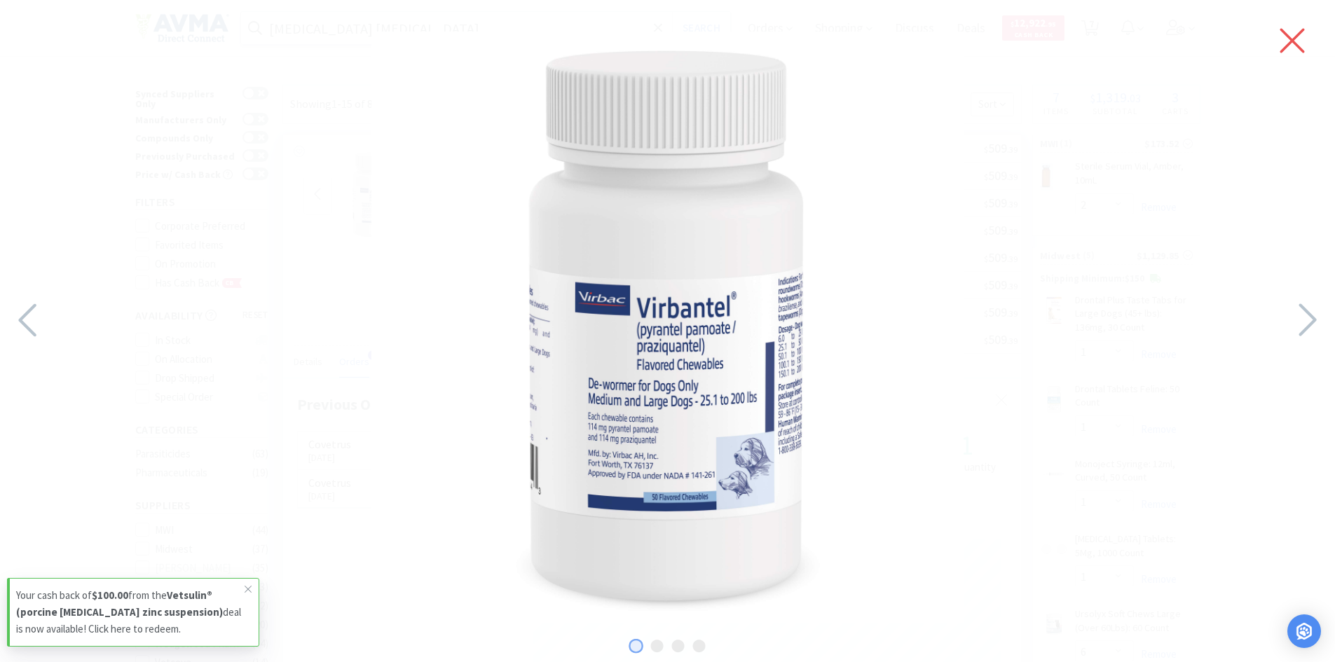
click at [1301, 47] on icon at bounding box center [1292, 40] width 29 height 39
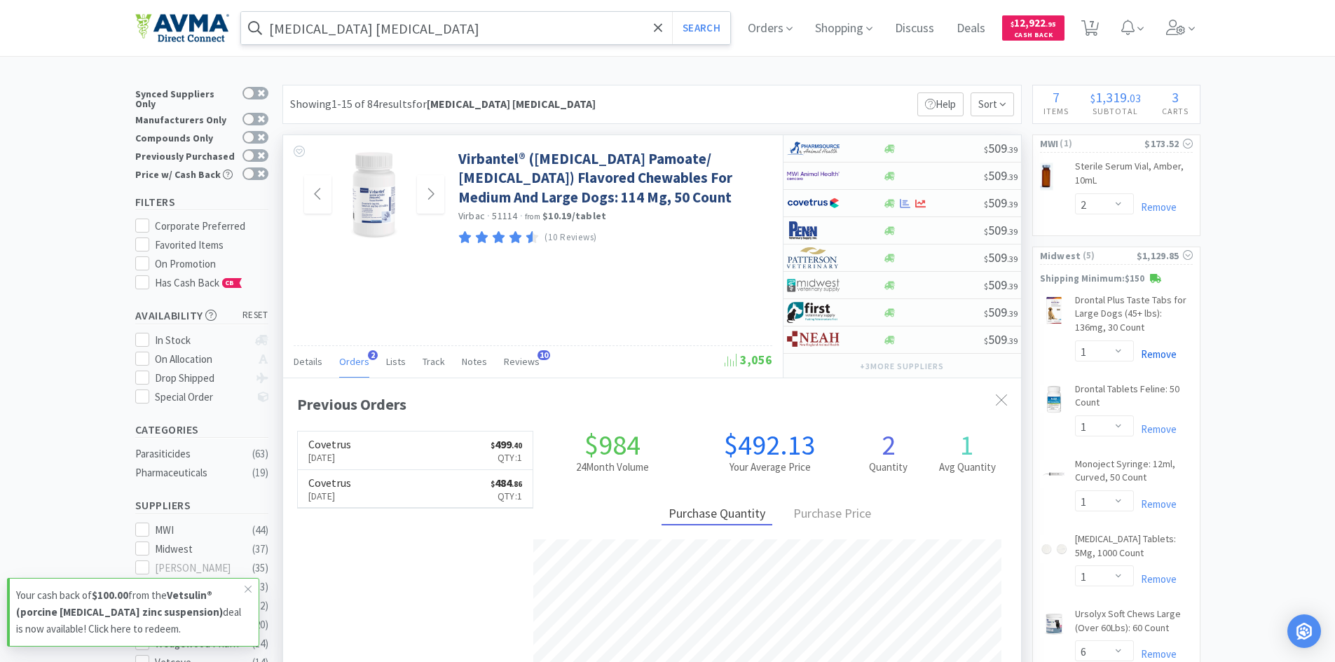
click at [1165, 358] on link "Remove" at bounding box center [1155, 354] width 43 height 13
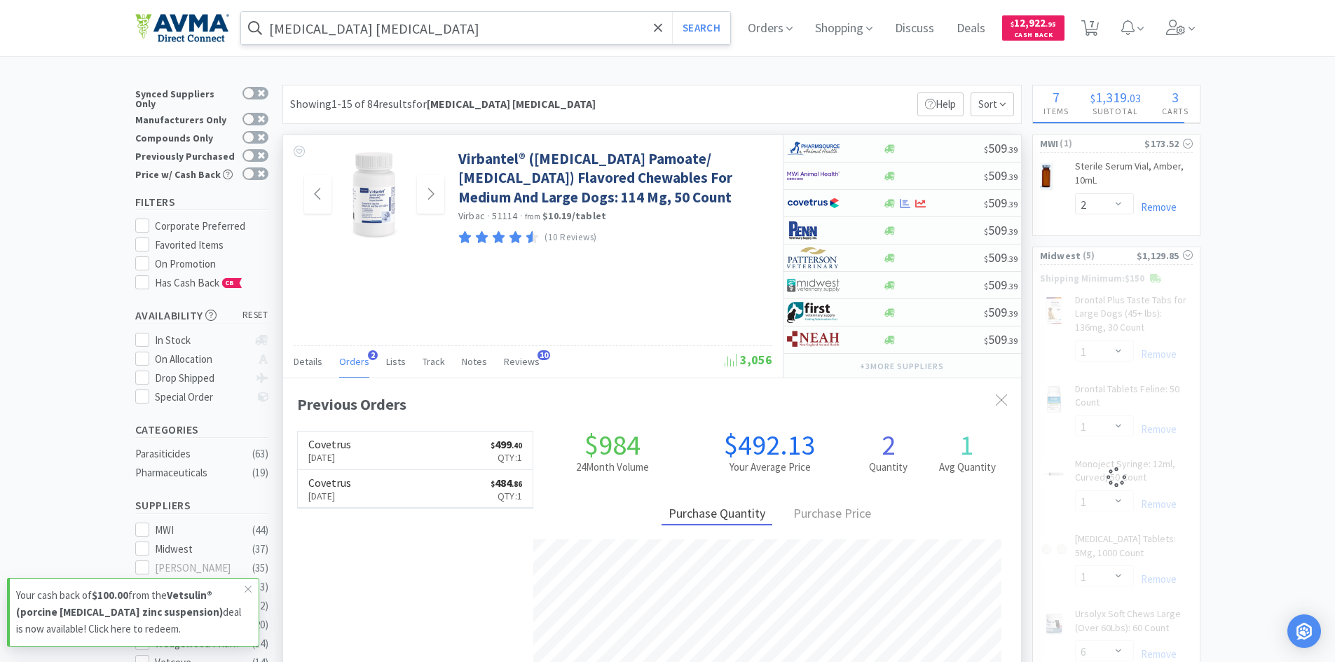
select select "6"
select select "1"
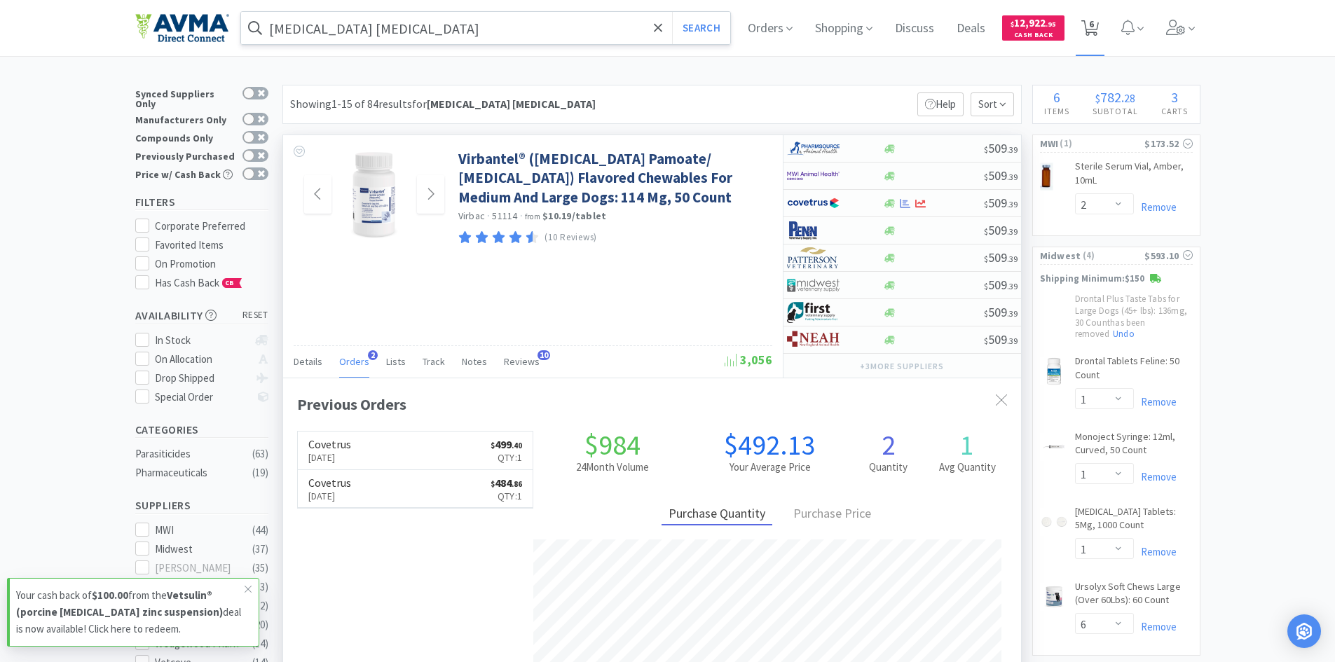
click at [1094, 20] on span "6" at bounding box center [1091, 24] width 5 height 56
select select "2"
select select "1"
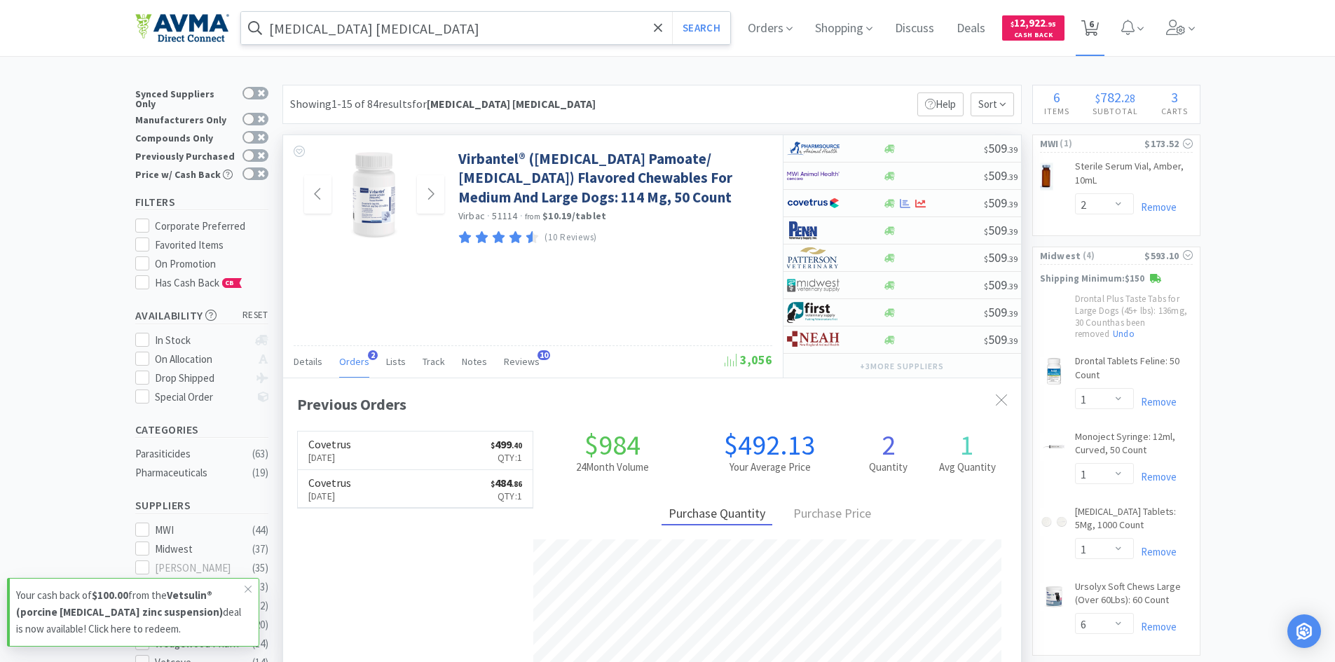
select select "6"
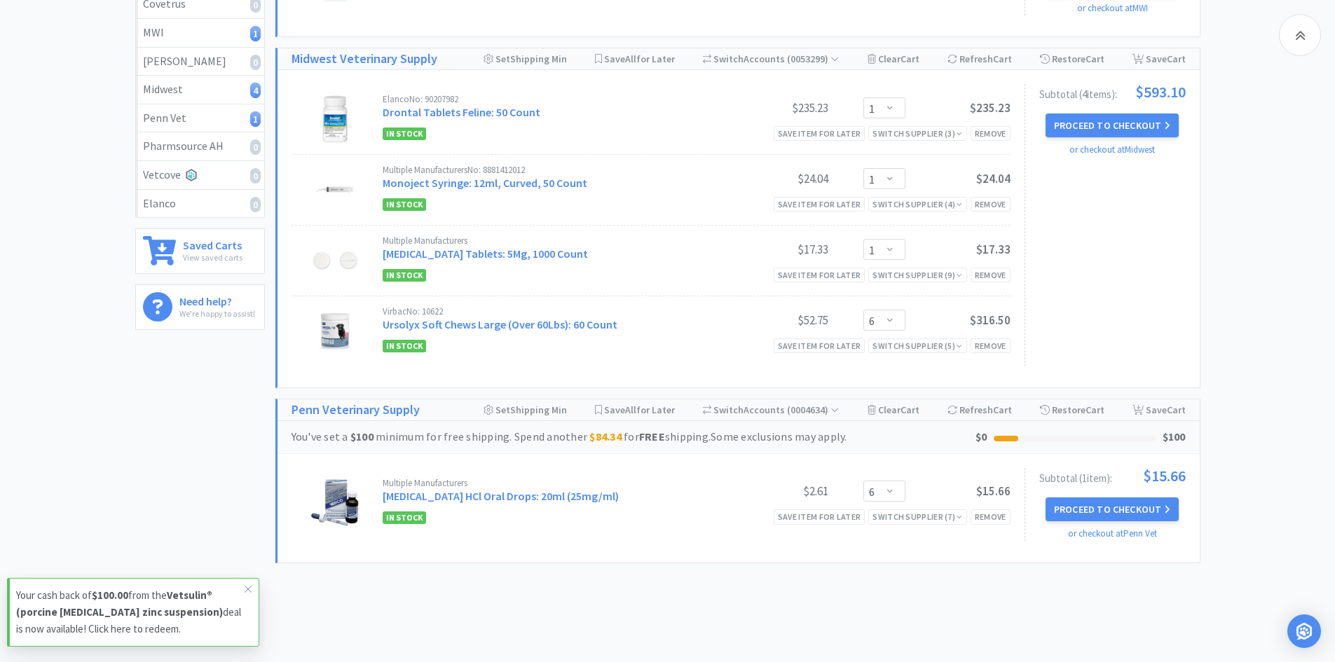
scroll to position [350, 0]
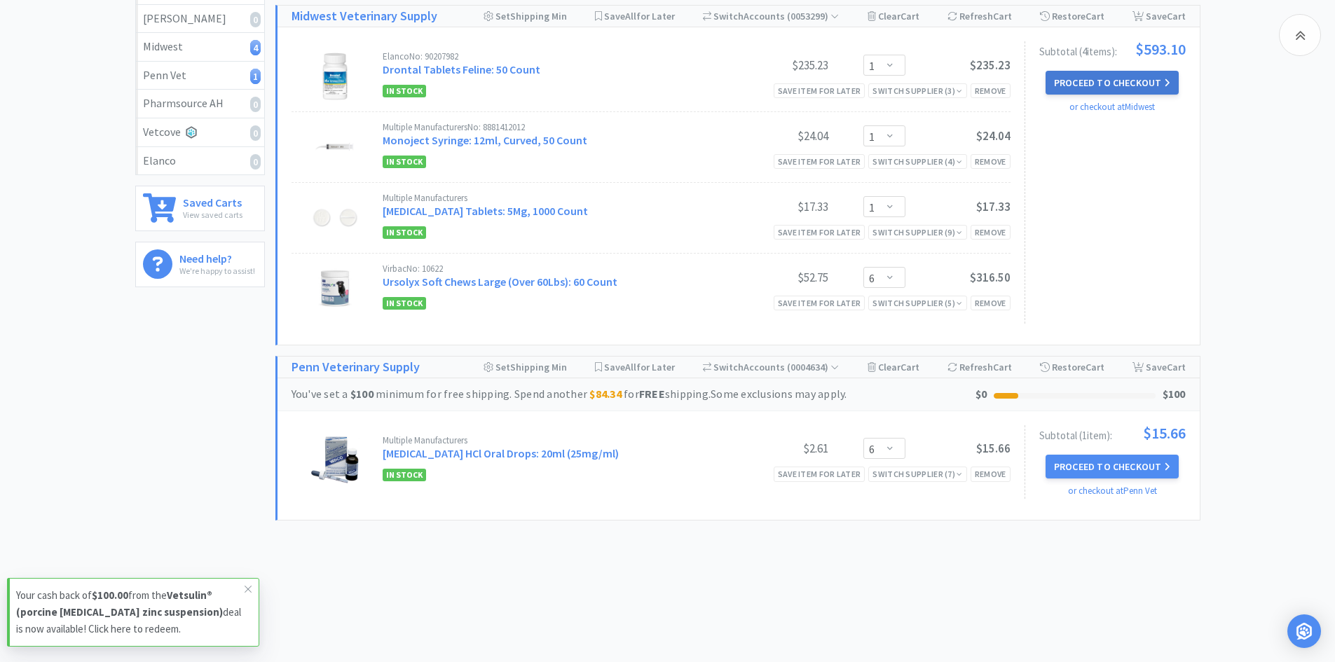
click at [1153, 90] on button "Proceed to Checkout" at bounding box center [1112, 83] width 133 height 24
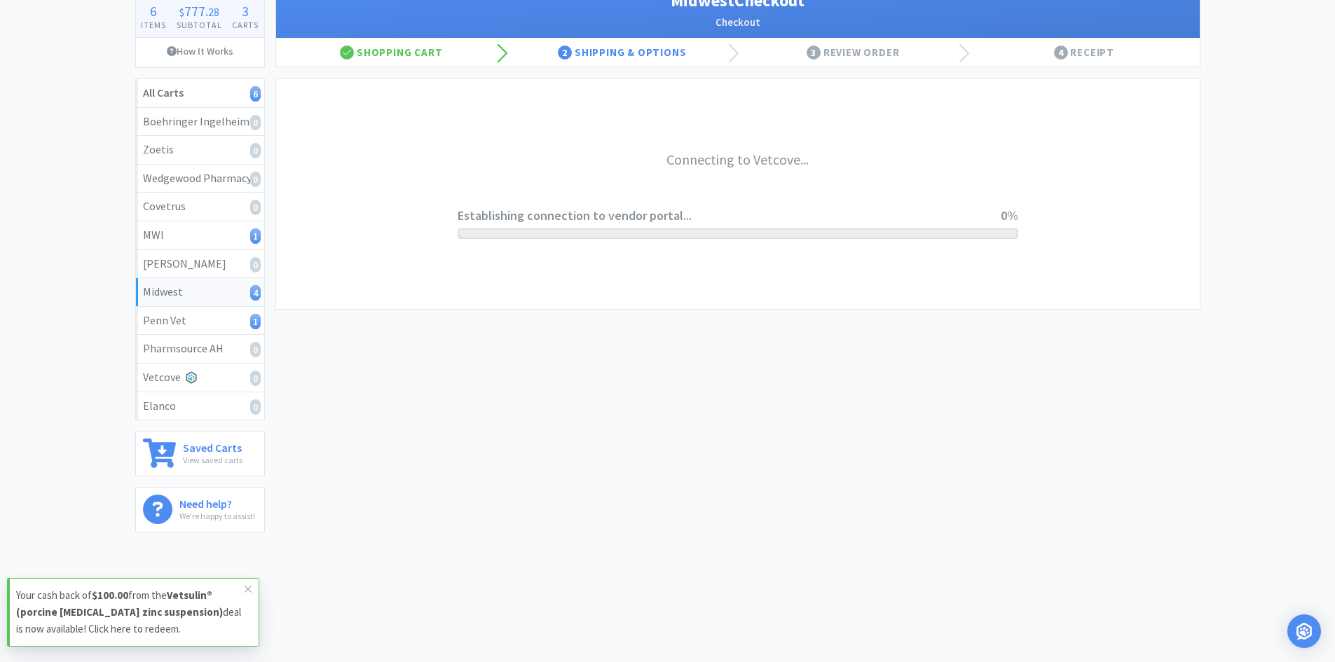
scroll to position [105, 0]
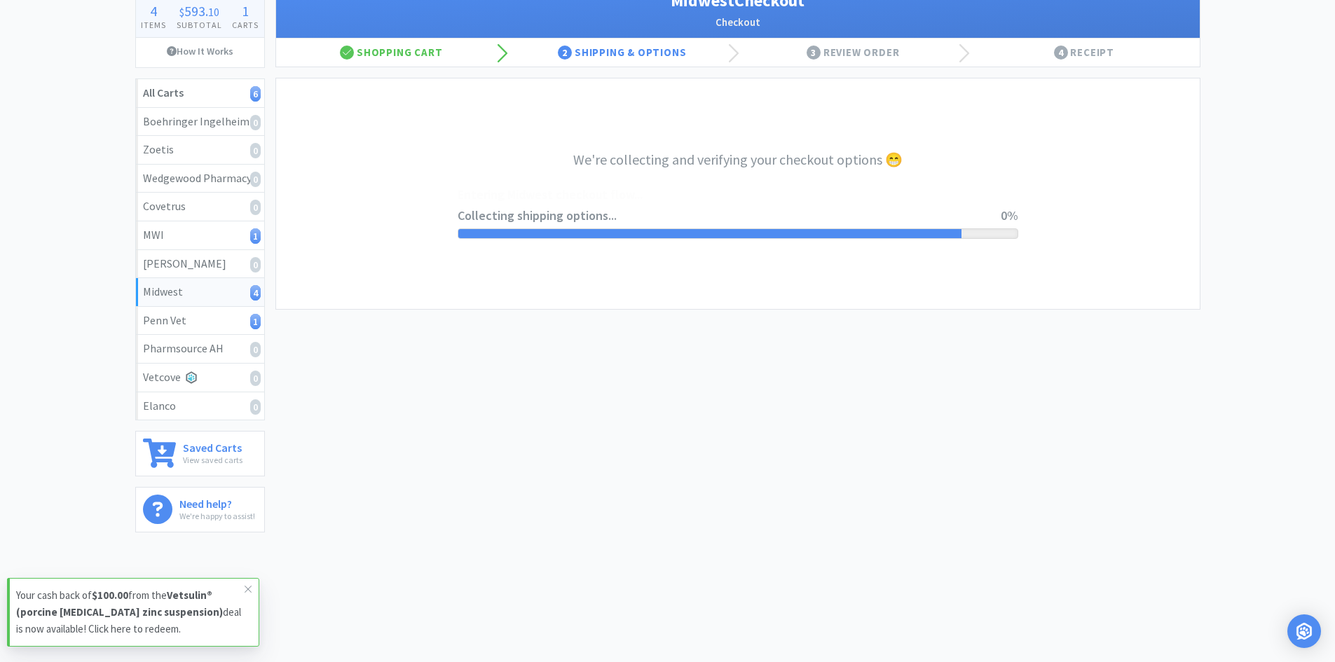
select select "0"
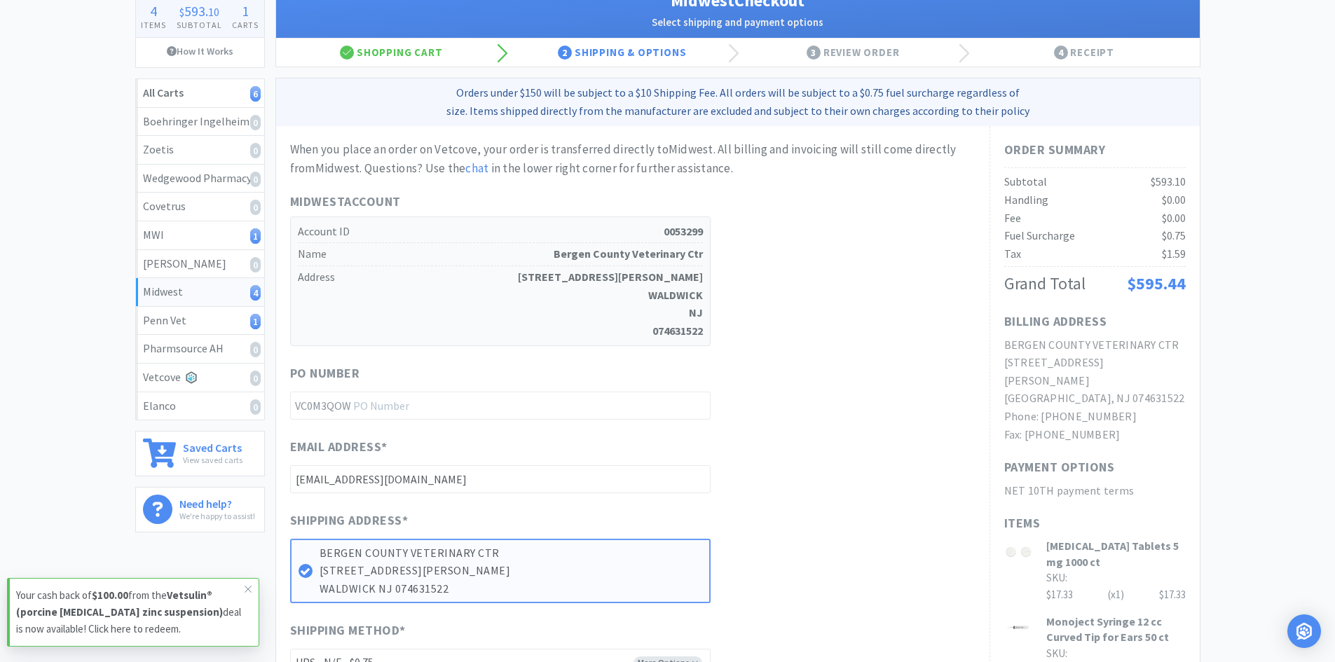
scroll to position [0, 0]
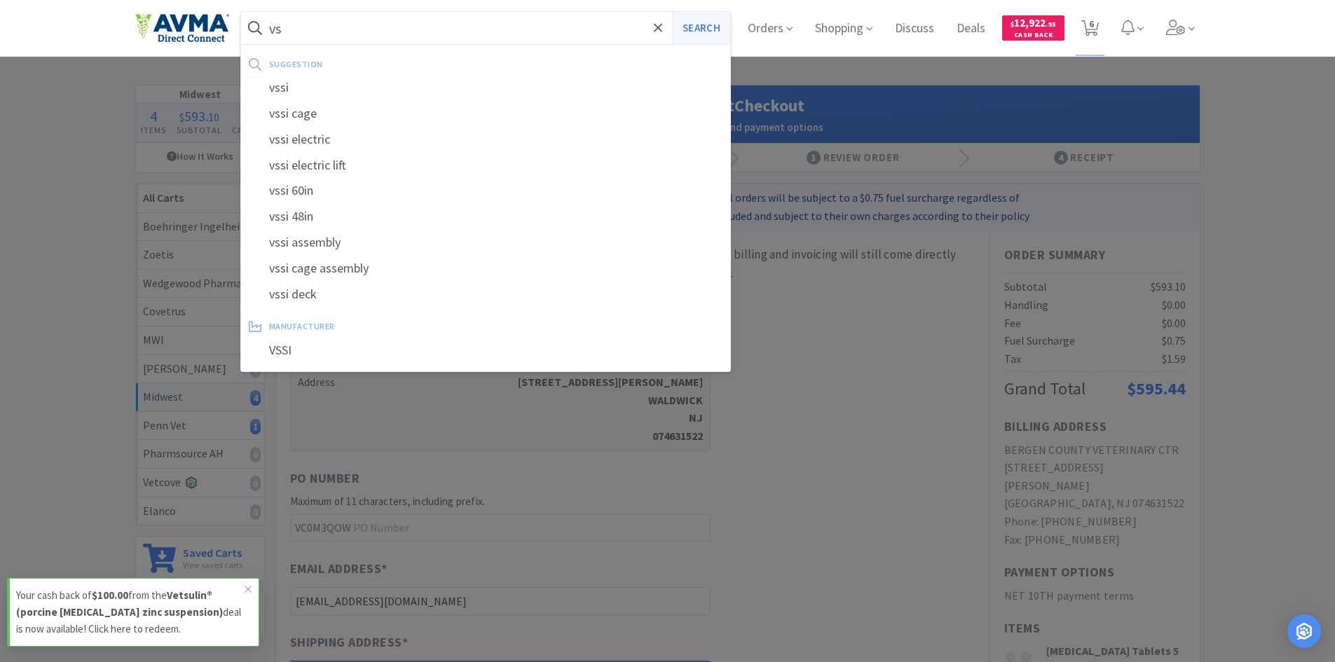
type input "v"
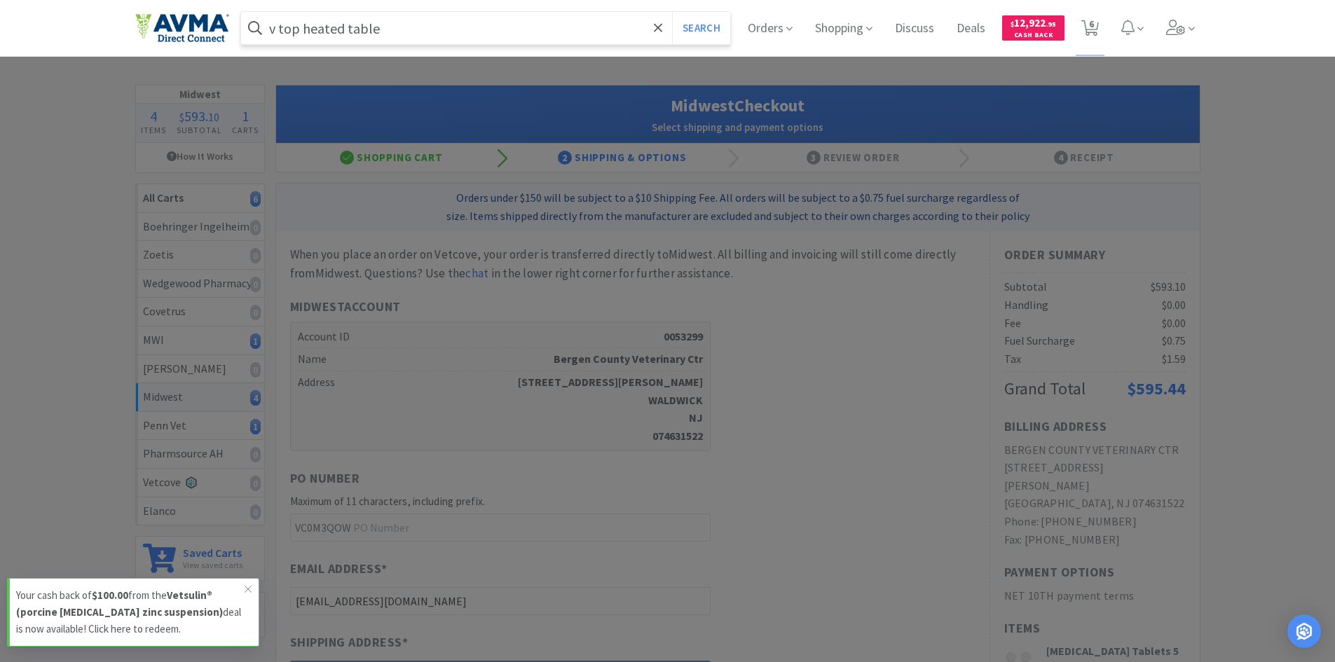
type input "v top heated table"
click at [672, 12] on button "Search" at bounding box center [701, 28] width 58 height 32
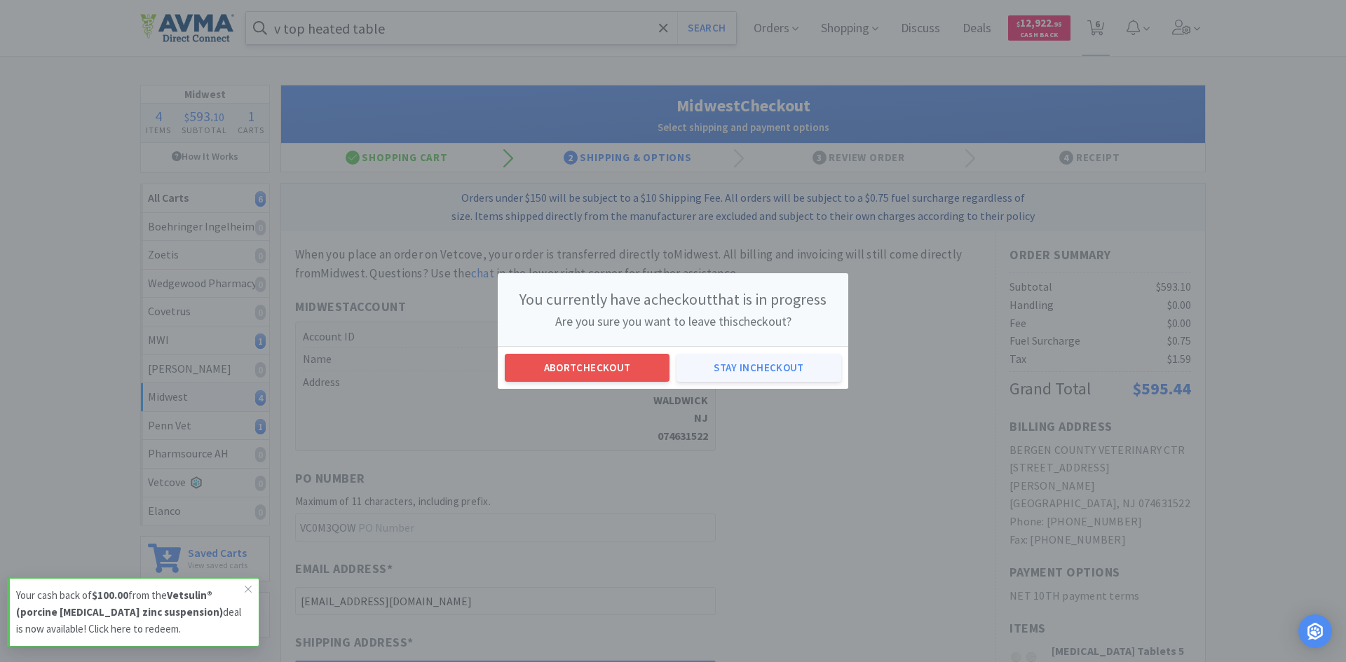
click at [767, 371] on button "Stay in checkout" at bounding box center [758, 368] width 165 height 28
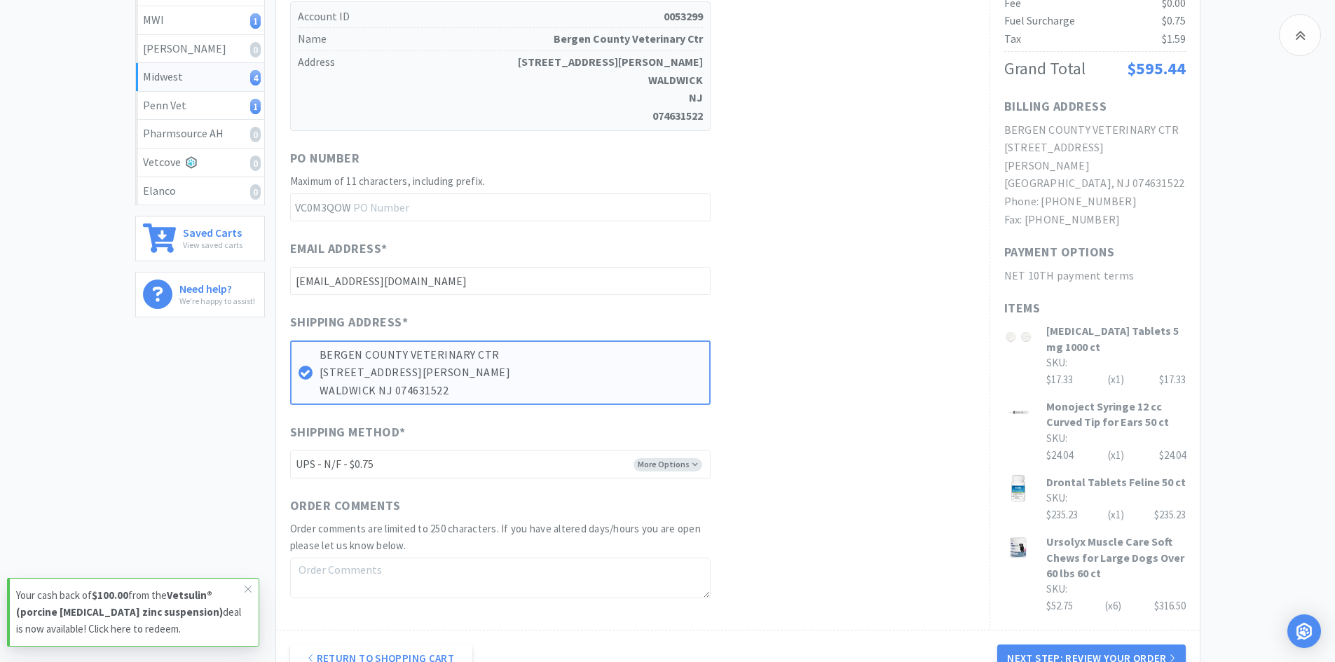
scroll to position [421, 0]
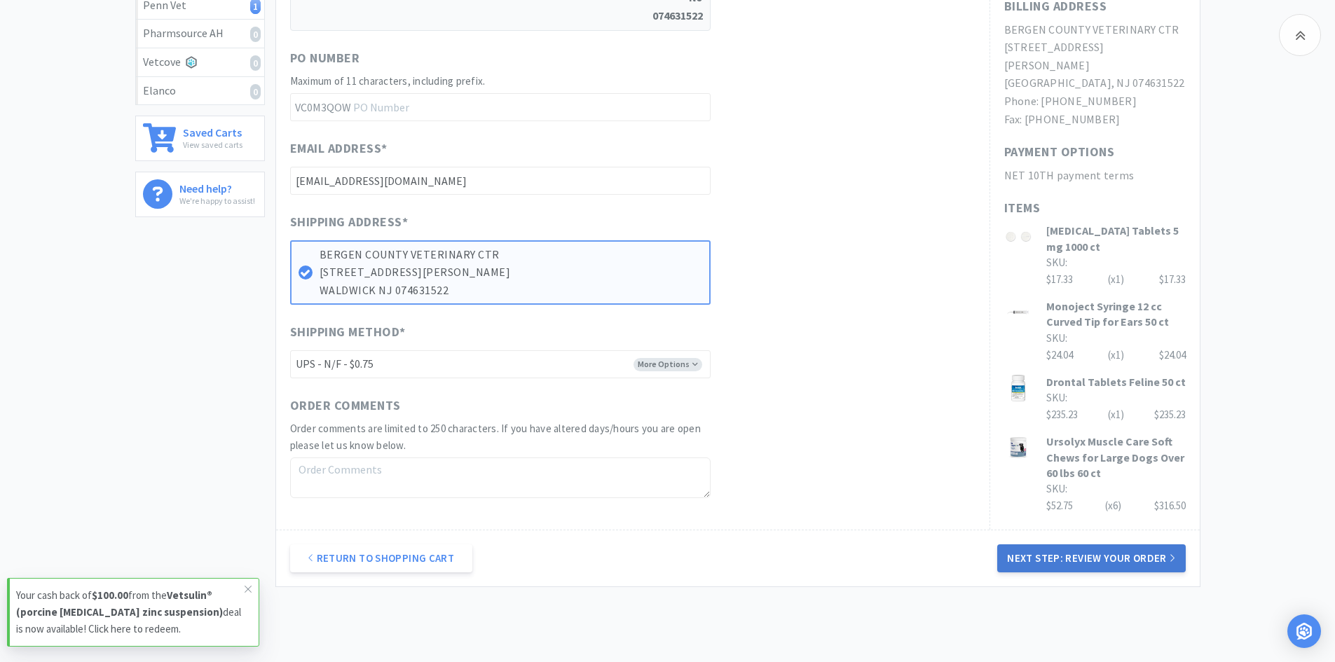
click at [1091, 554] on button "Next Step: Review Your Order" at bounding box center [1091, 559] width 188 height 28
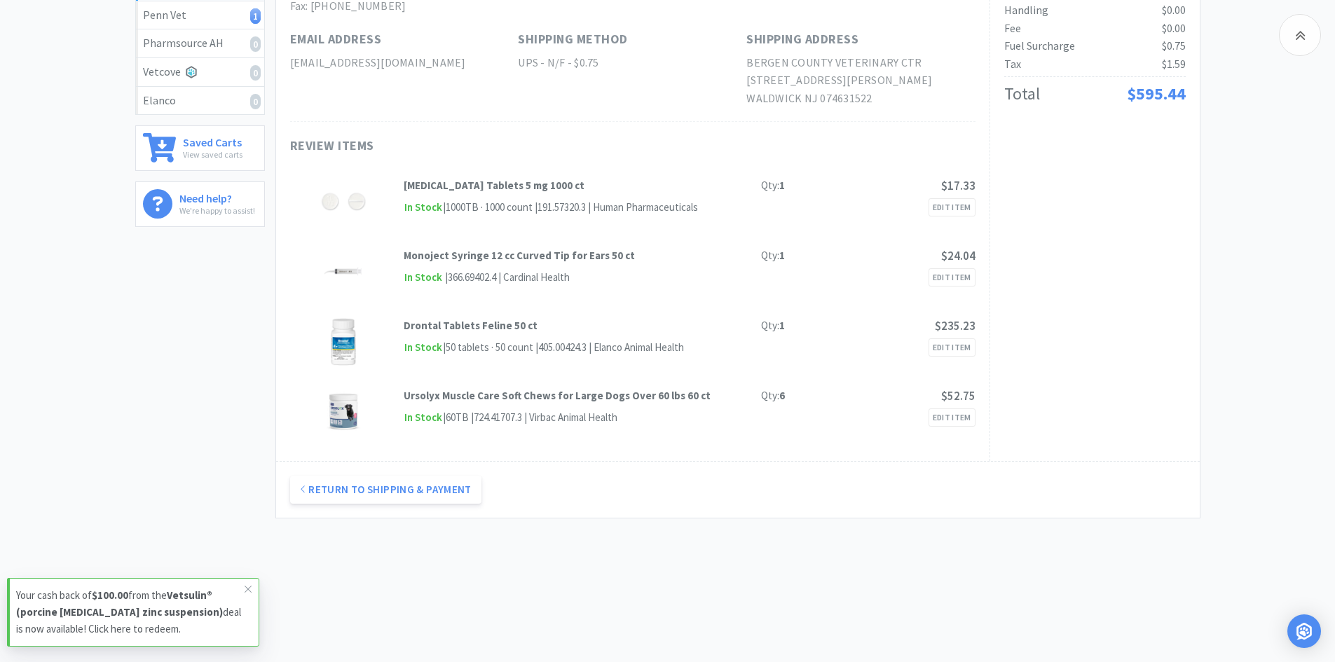
scroll to position [0, 0]
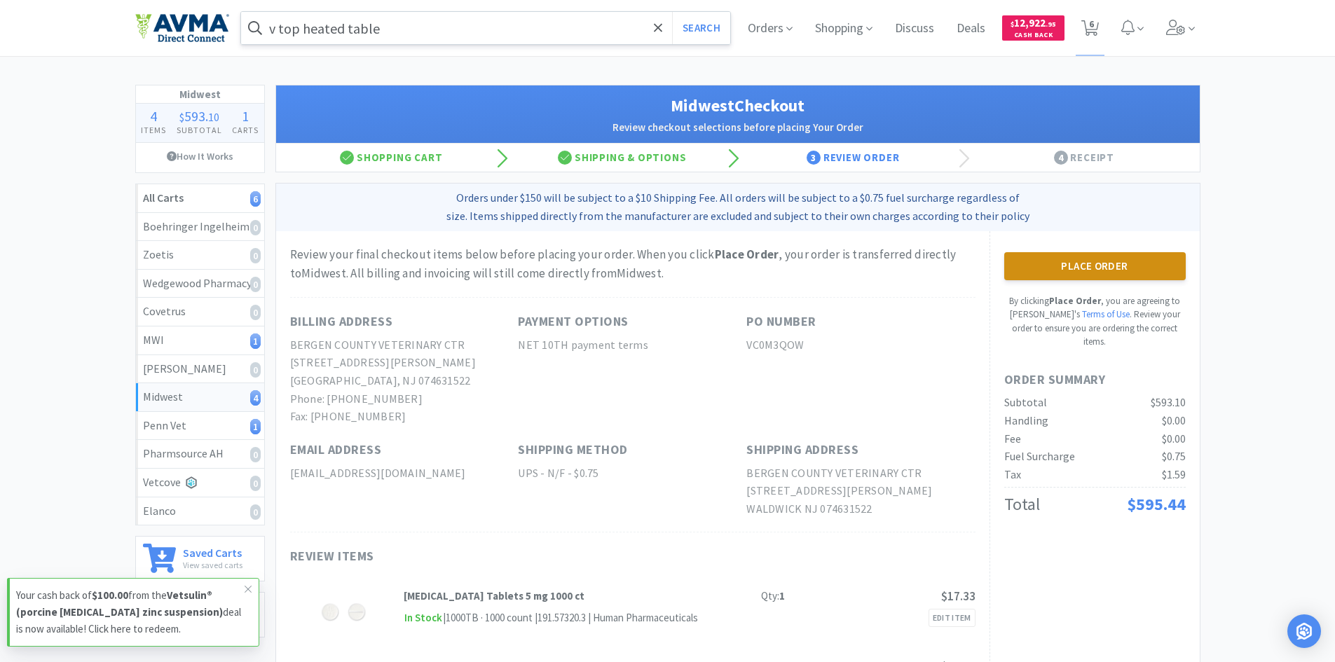
click at [1126, 264] on button "Place Order" at bounding box center [1095, 266] width 182 height 28
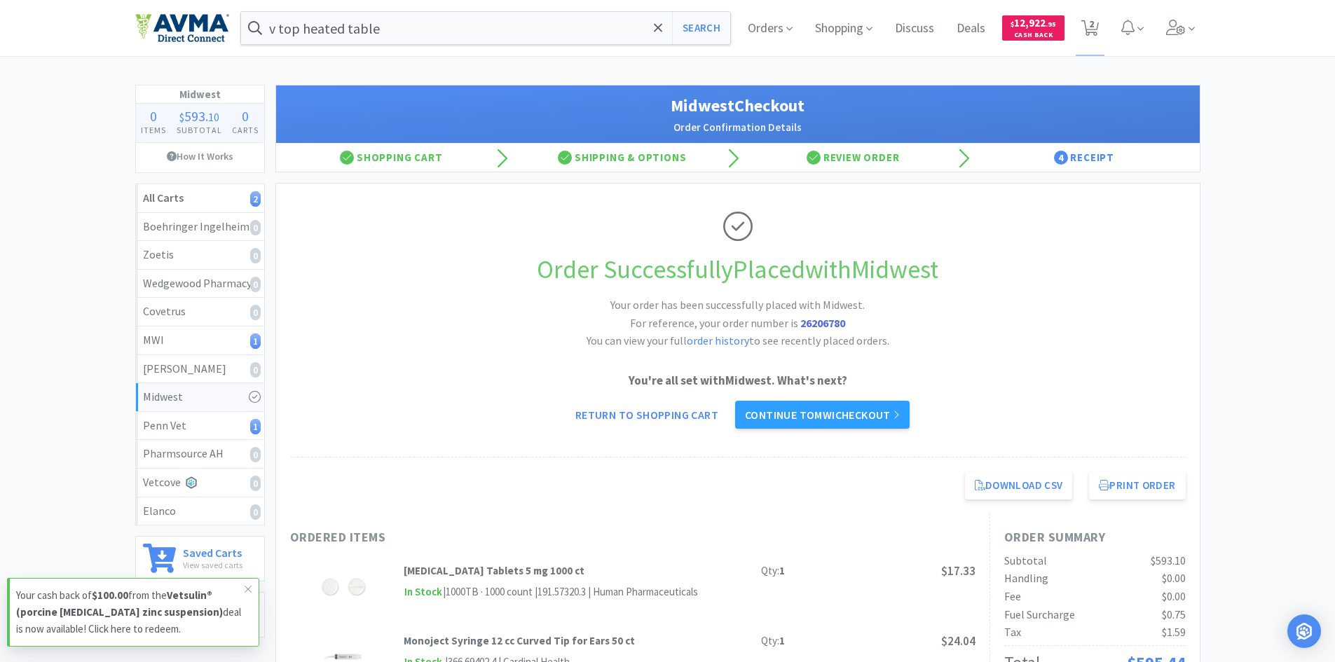
drag, startPoint x: 711, startPoint y: 27, endPoint x: 653, endPoint y: 69, distance: 70.8
click at [711, 27] on button "Search" at bounding box center [701, 28] width 58 height 32
select select "2"
select select "6"
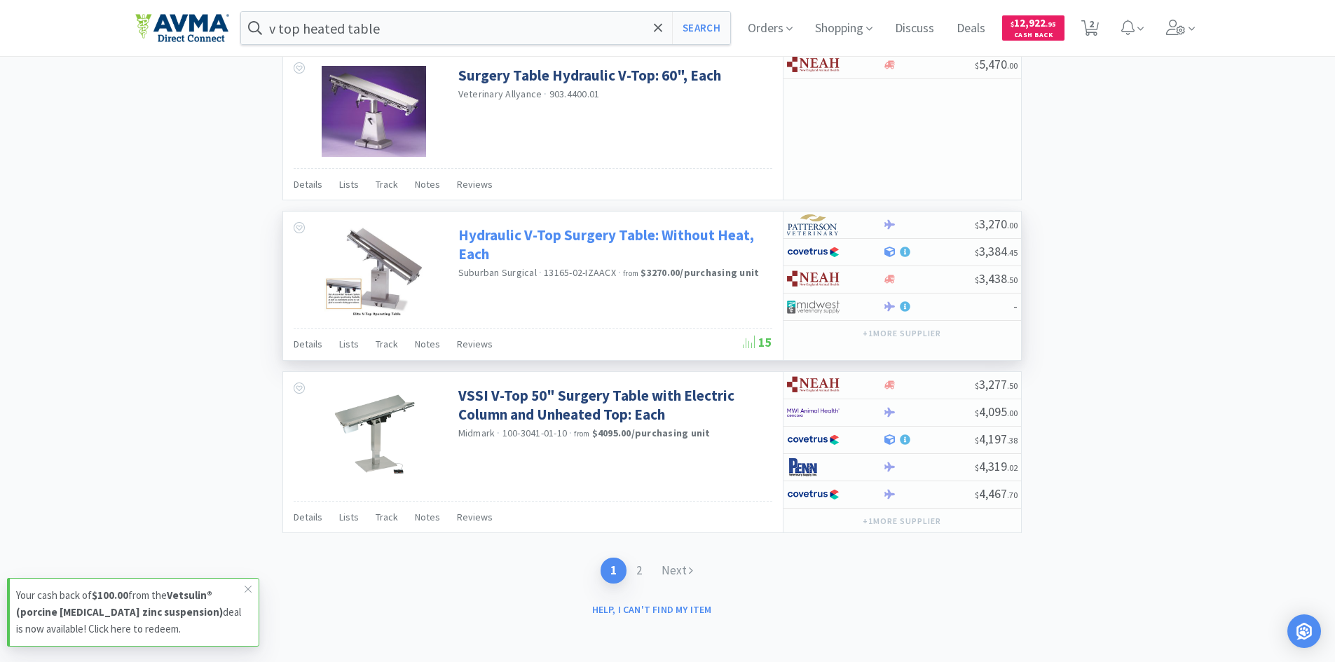
scroll to position [2161, 0]
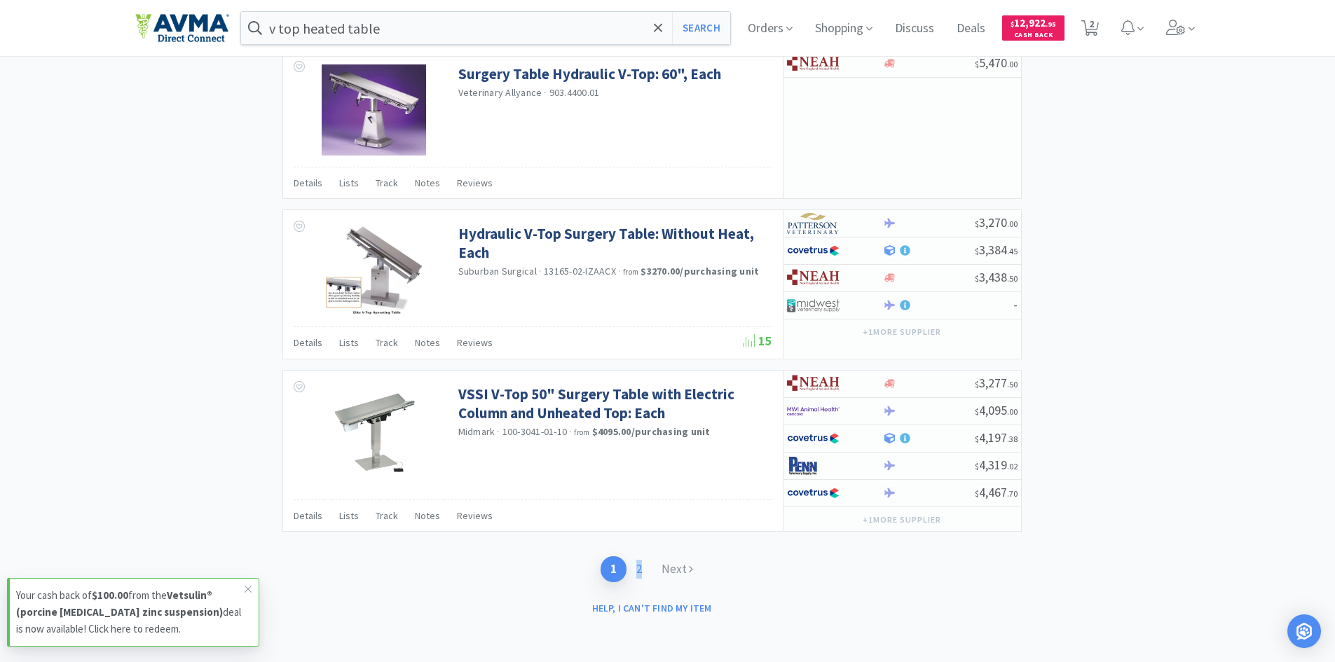
click at [641, 570] on link "2" at bounding box center [639, 570] width 25 height 26
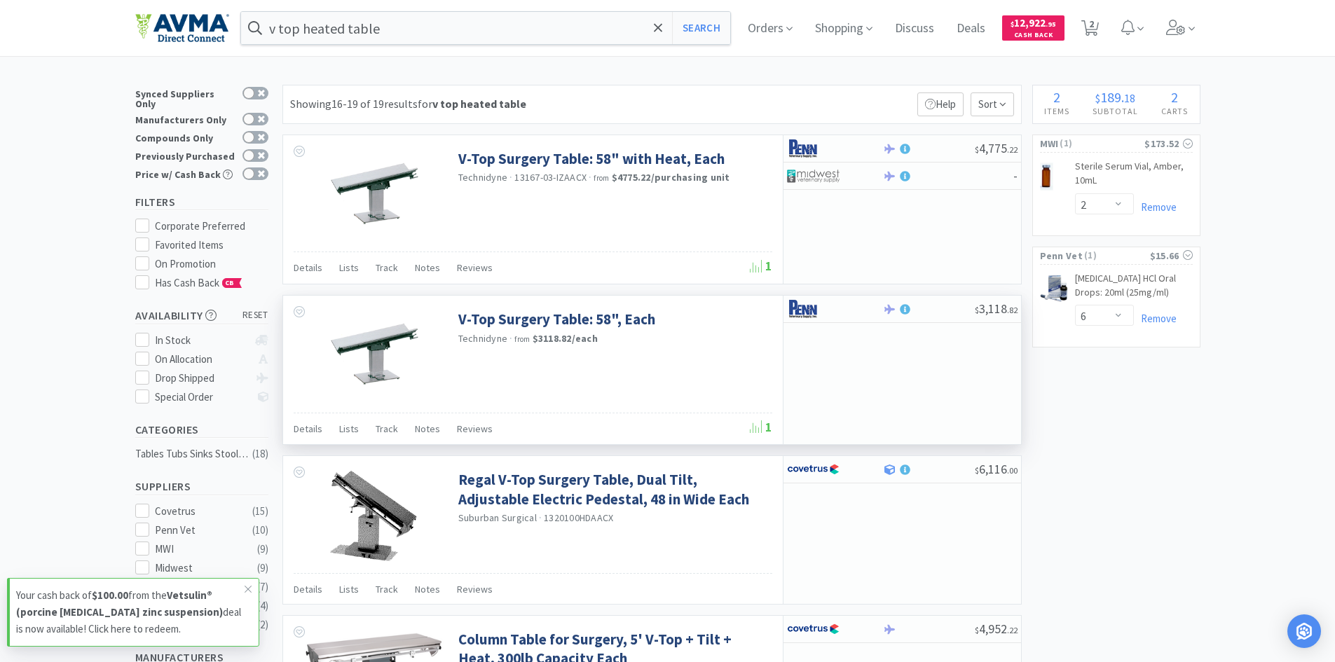
scroll to position [342, 0]
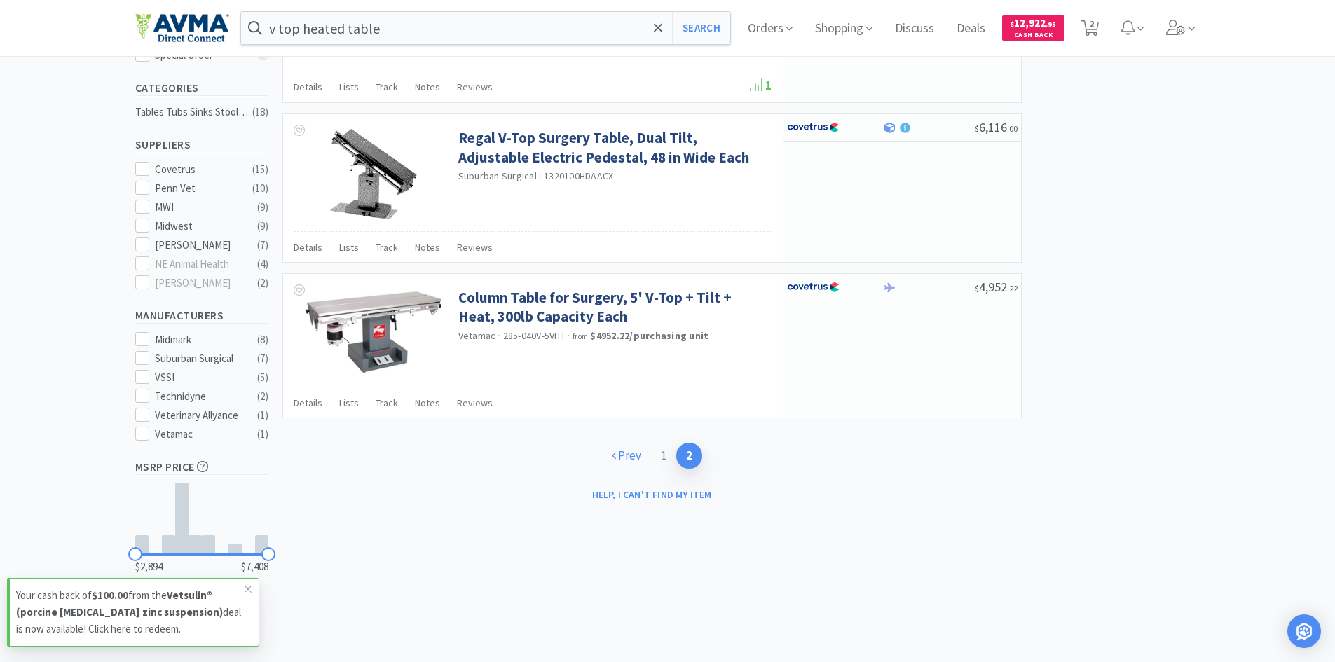
click at [627, 456] on link "Prev" at bounding box center [626, 456] width 49 height 26
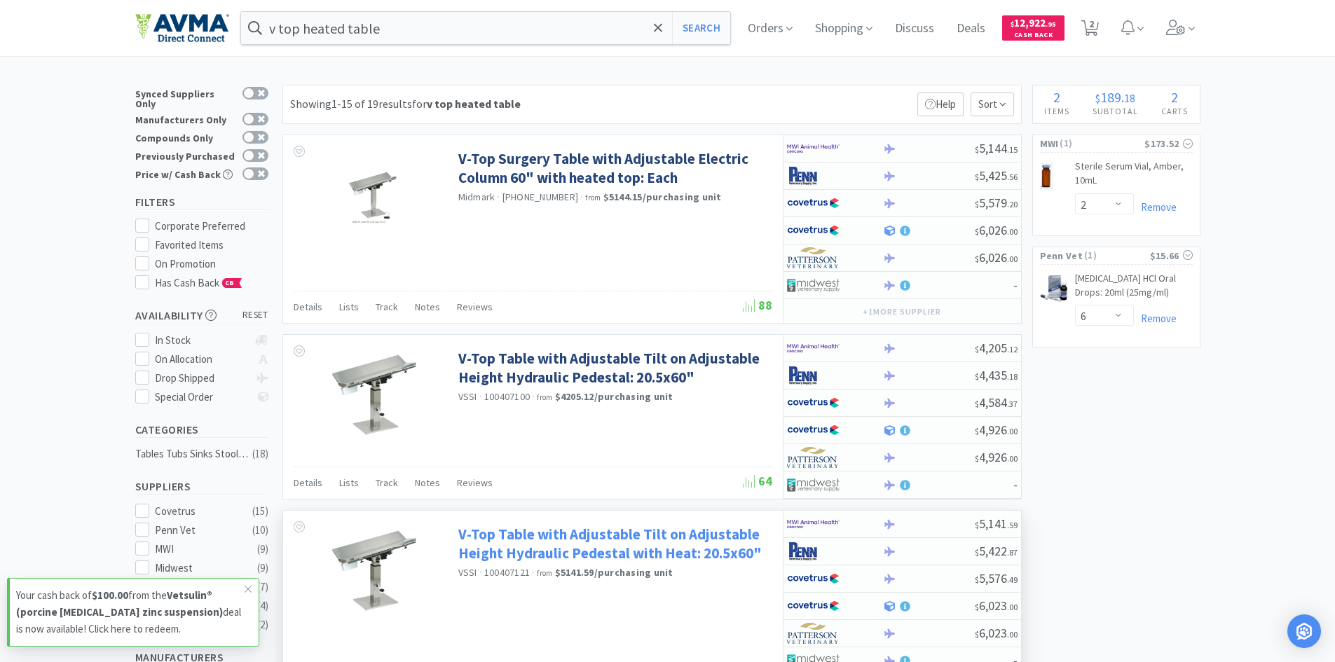
click at [679, 552] on link "V-Top Table with Adjustable Tilt on Adjustable Height Hydraulic Pedestal with H…" at bounding box center [613, 544] width 311 height 39
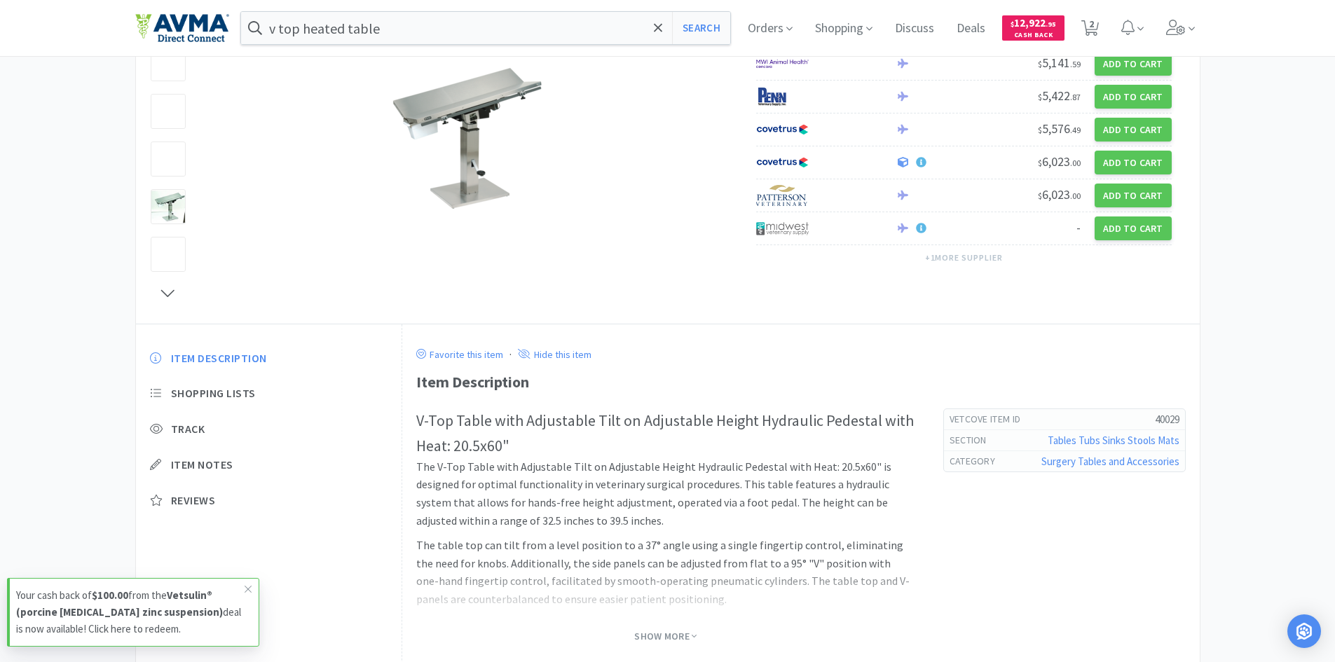
scroll to position [256, 0]
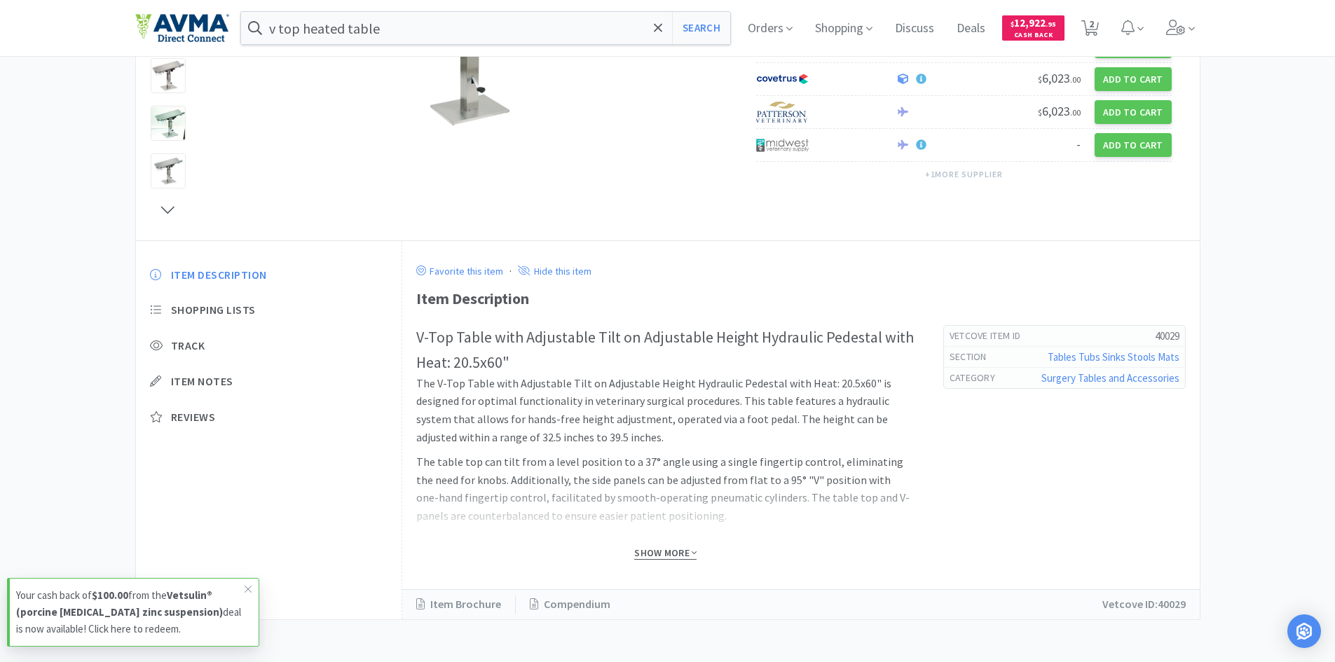
click at [654, 554] on span "Show More" at bounding box center [665, 553] width 62 height 13
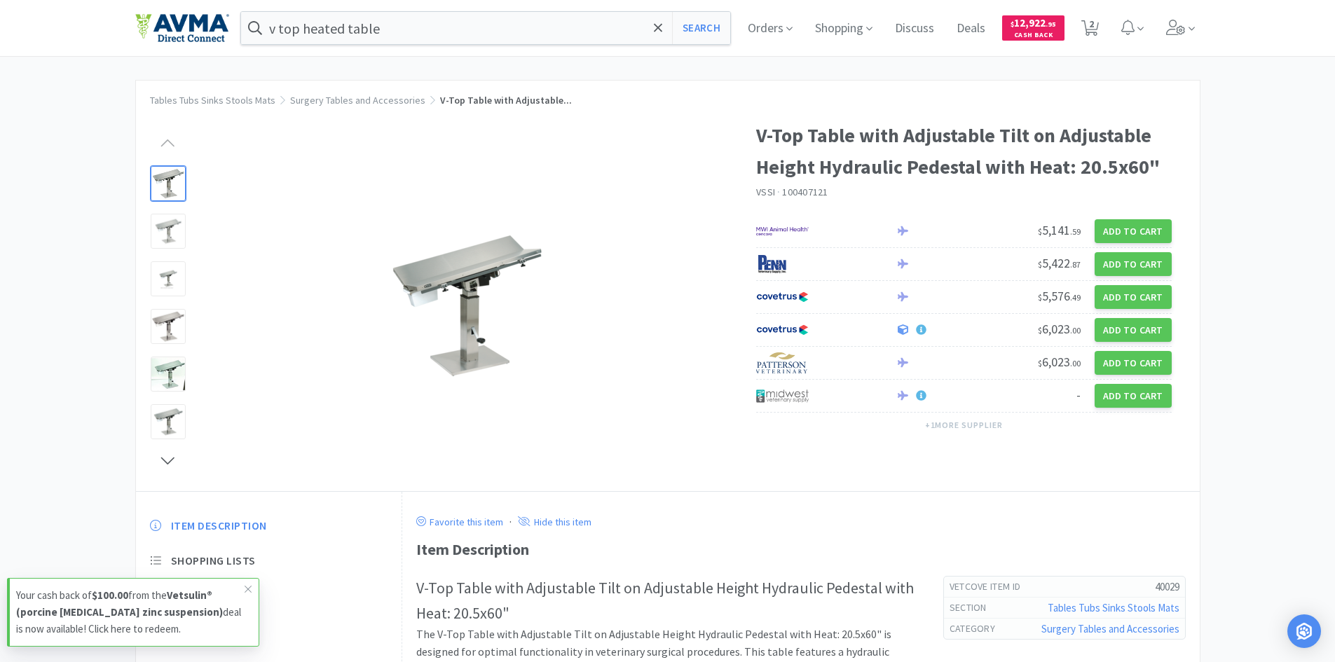
scroll to position [0, 0]
